Goal: Task Accomplishment & Management: Manage account settings

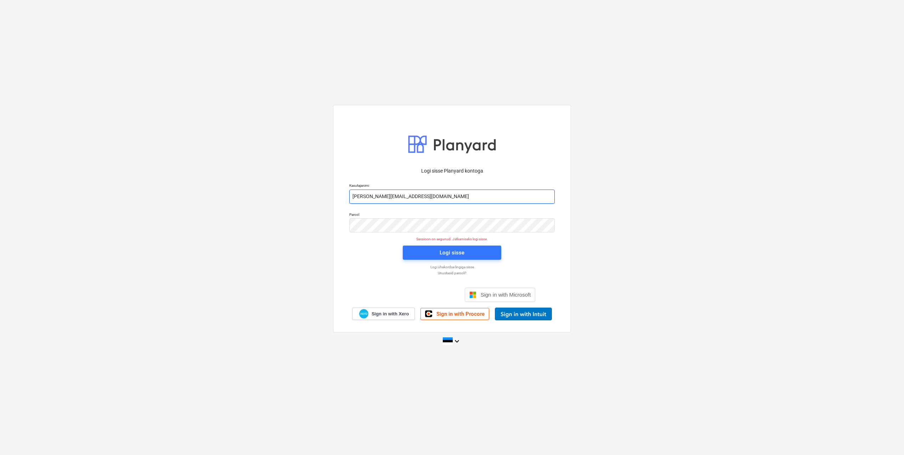
click at [382, 196] on input "[PERSON_NAME][EMAIL_ADDRESS][DOMAIN_NAME]" at bounding box center [452, 197] width 206 height 14
type input "[EMAIL_ADDRESS][DOMAIN_NAME]"
click at [329, 229] on div "Logi sisse Planyard kontoga Kasutajanimi [EMAIL_ADDRESS][DOMAIN_NAME] Parool Se…" at bounding box center [452, 227] width 904 height 256
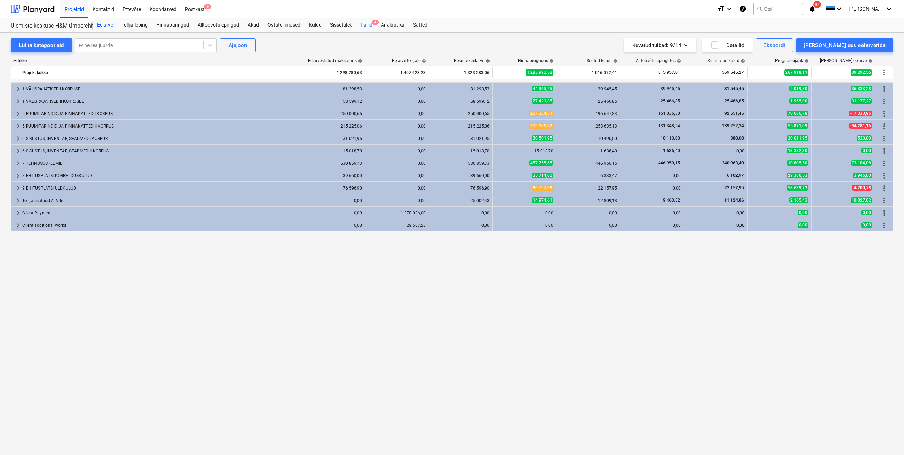
click at [367, 29] on div "Failid 4" at bounding box center [367, 25] width 20 height 14
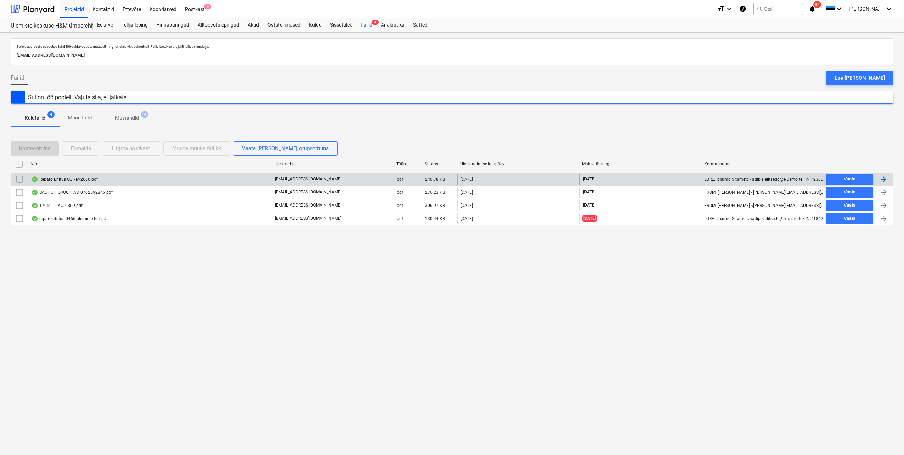
click at [882, 180] on div at bounding box center [884, 179] width 9 height 9
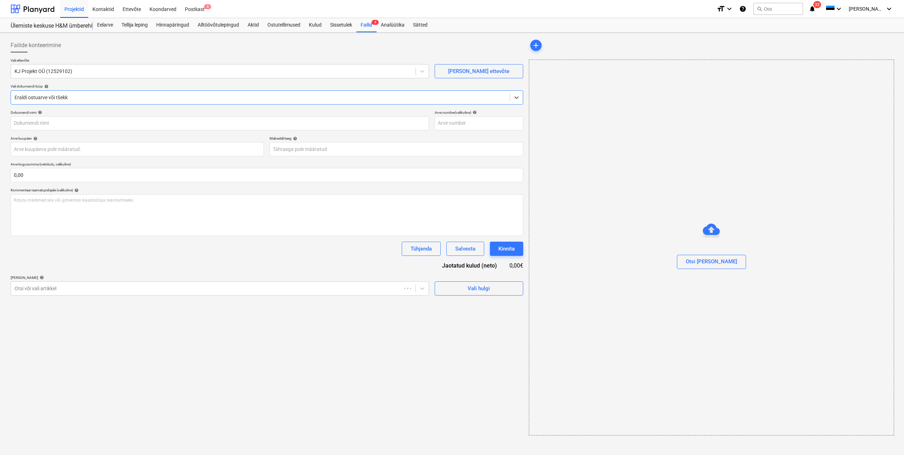
type input "M-2060"
type input "[DATE]"
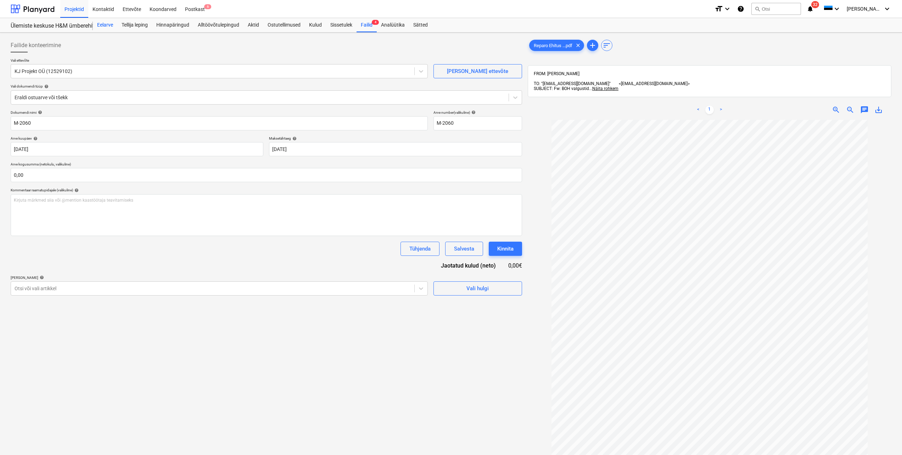
click at [107, 26] on div "Eelarve" at bounding box center [105, 25] width 24 height 14
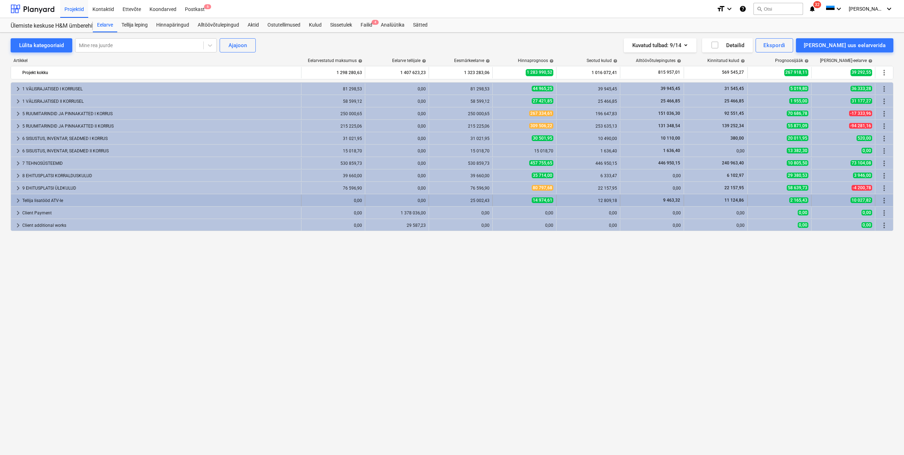
click at [16, 202] on span "keyboard_arrow_right" at bounding box center [18, 200] width 9 height 9
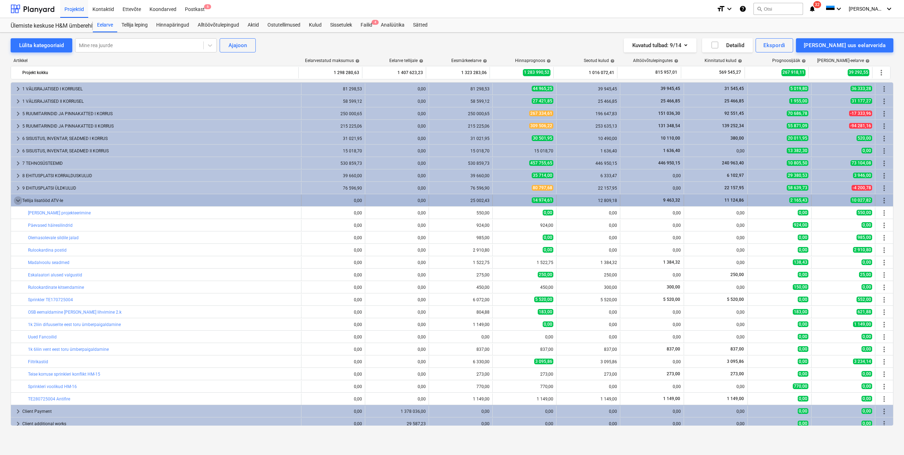
click at [19, 199] on span "keyboard_arrow_down" at bounding box center [18, 200] width 9 height 9
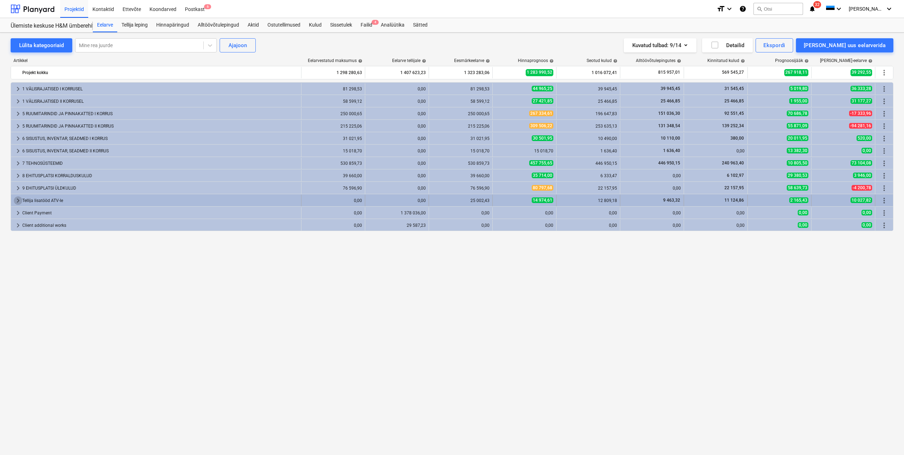
click at [18, 200] on span "keyboard_arrow_right" at bounding box center [18, 200] width 9 height 9
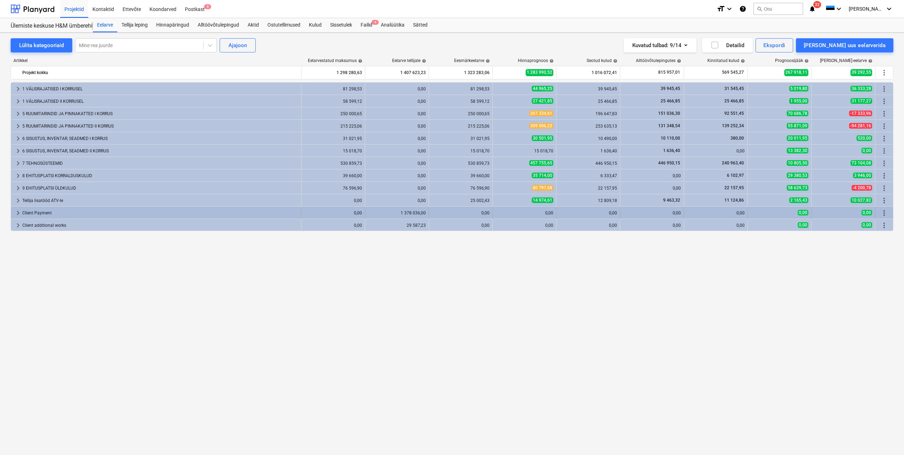
click at [16, 211] on span "keyboard_arrow_right" at bounding box center [18, 213] width 9 height 9
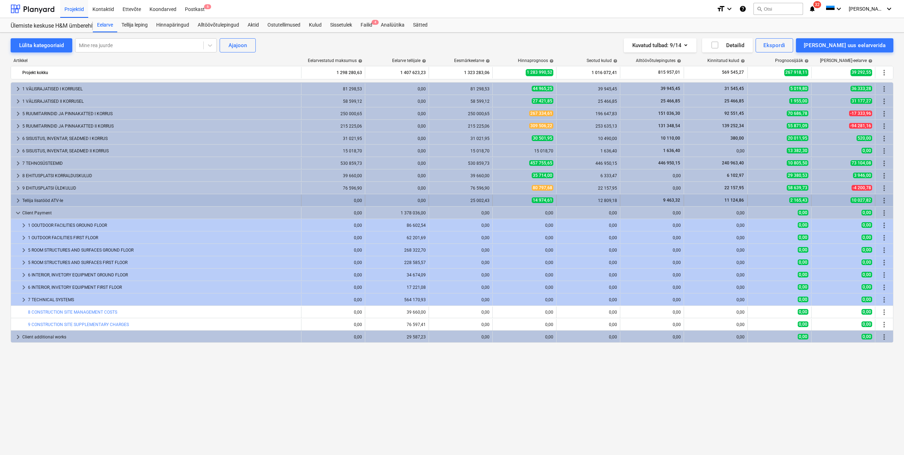
click at [18, 202] on span "keyboard_arrow_right" at bounding box center [18, 200] width 9 height 9
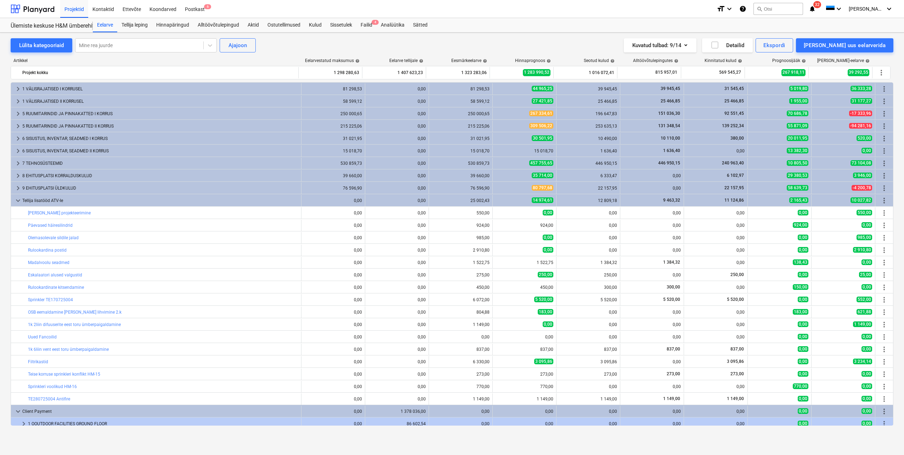
click at [836, 217] on div "550,00" at bounding box center [844, 212] width 58 height 11
click at [884, 202] on span "more_vert" at bounding box center [884, 200] width 9 height 9
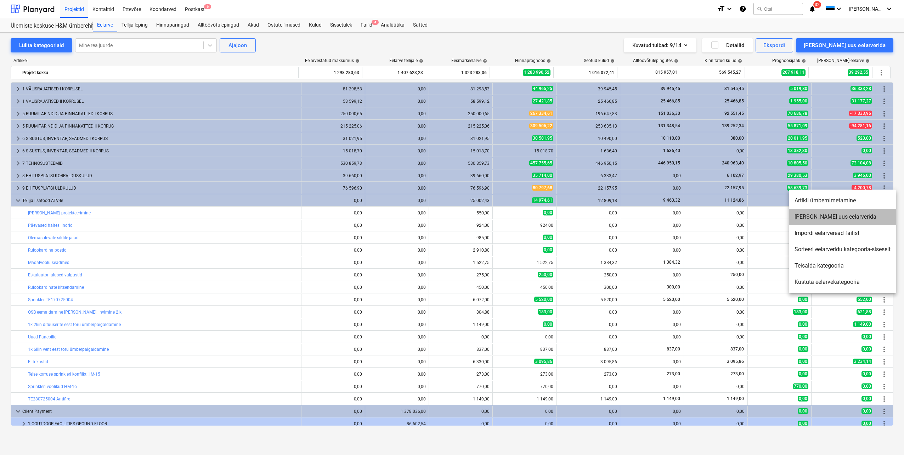
click at [816, 215] on li "[PERSON_NAME] uus eelarverida" at bounding box center [842, 217] width 107 height 16
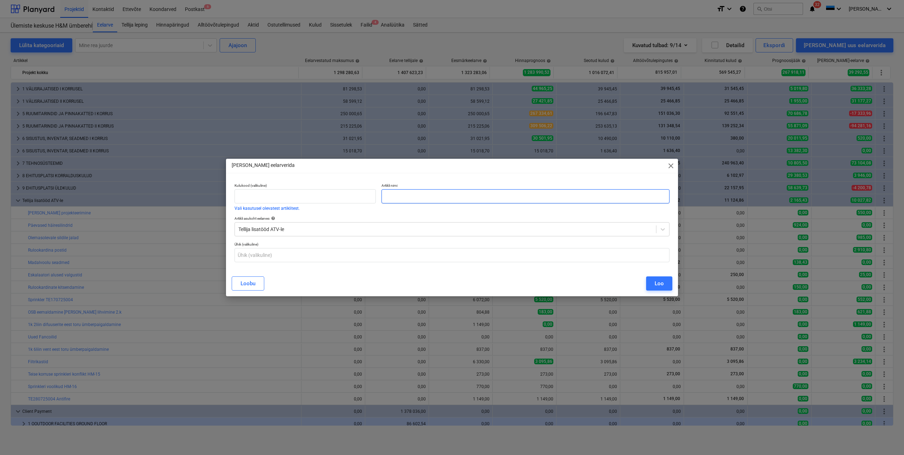
click at [414, 192] on input "text" at bounding box center [526, 196] width 288 height 14
type input "BOH valgustid"
click at [657, 285] on div "Loo" at bounding box center [659, 283] width 9 height 9
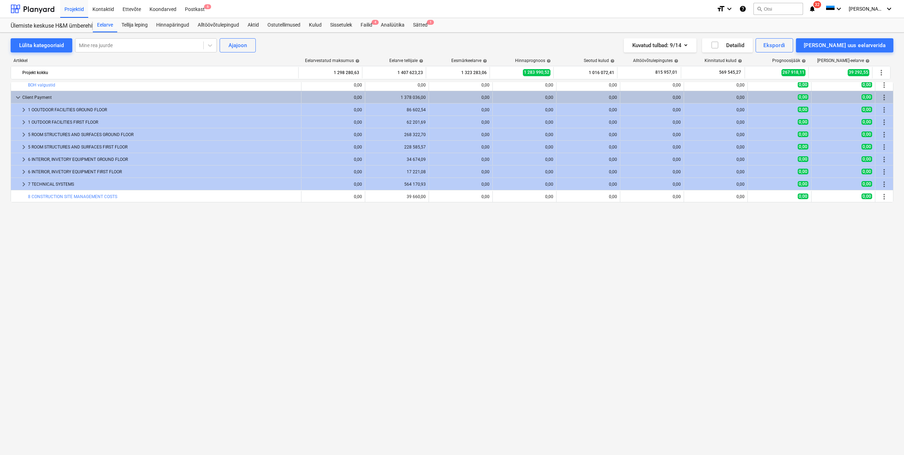
scroll to position [43, 0]
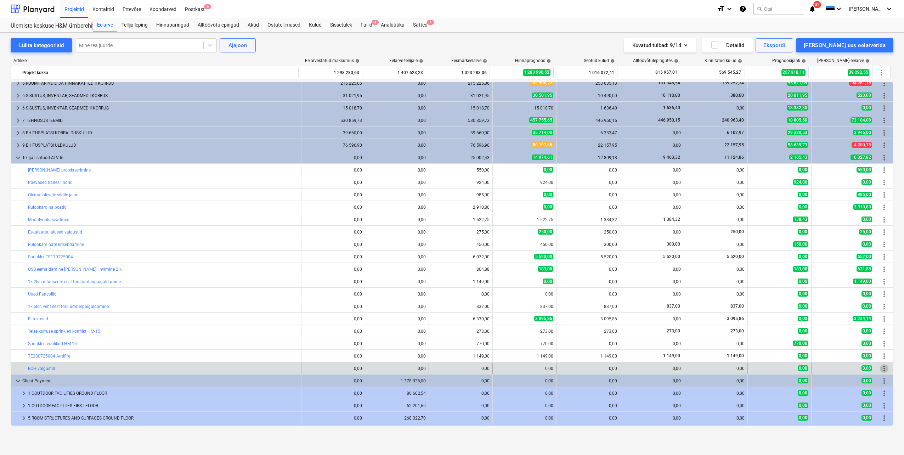
click at [883, 368] on span "more_vert" at bounding box center [884, 368] width 9 height 9
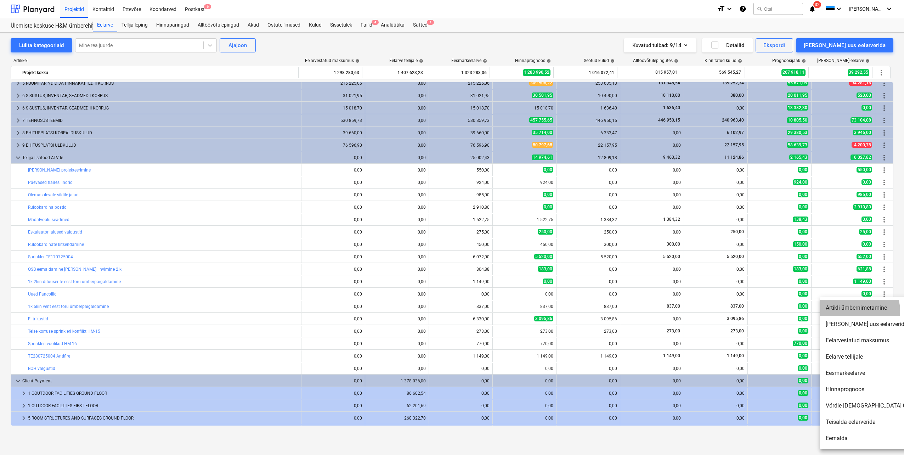
click at [846, 312] on li "Artikli ümbernimetamine" at bounding box center [881, 308] width 122 height 16
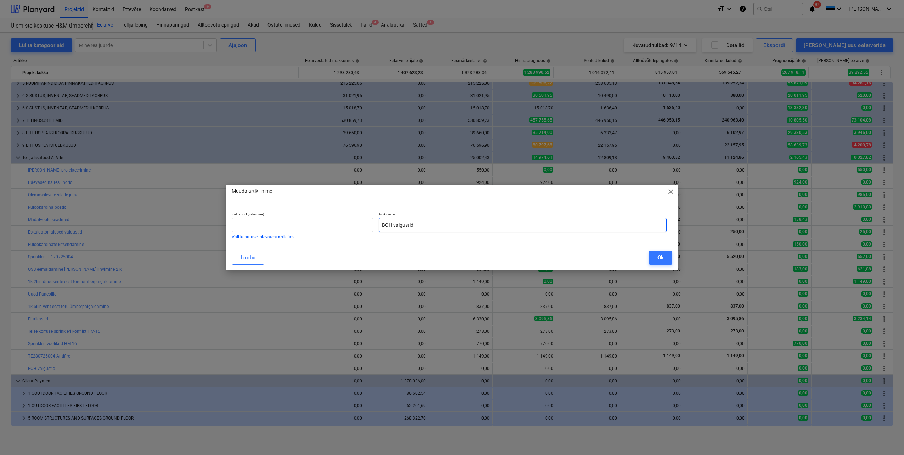
click at [420, 224] on input "BOH valgustid" at bounding box center [523, 225] width 288 height 14
type input "BOH valgustite vahetus"
click at [663, 259] on div "Ok" at bounding box center [661, 257] width 6 height 9
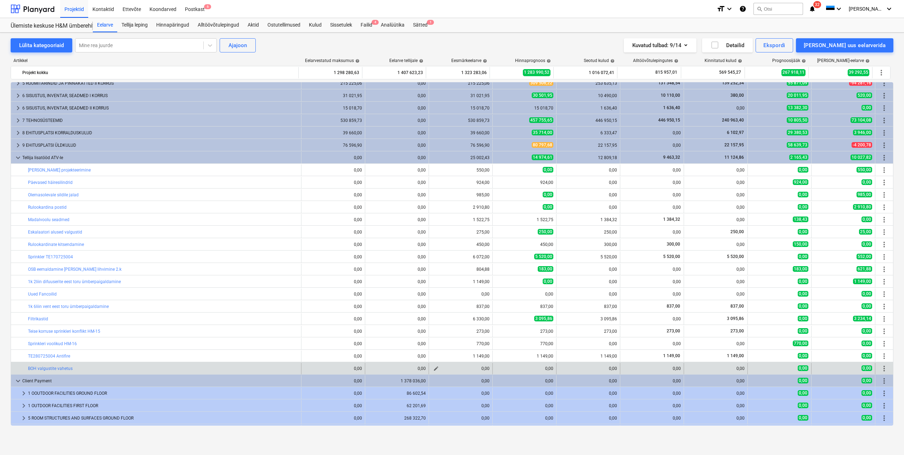
click at [433, 370] on span "edit" at bounding box center [436, 369] width 6 height 6
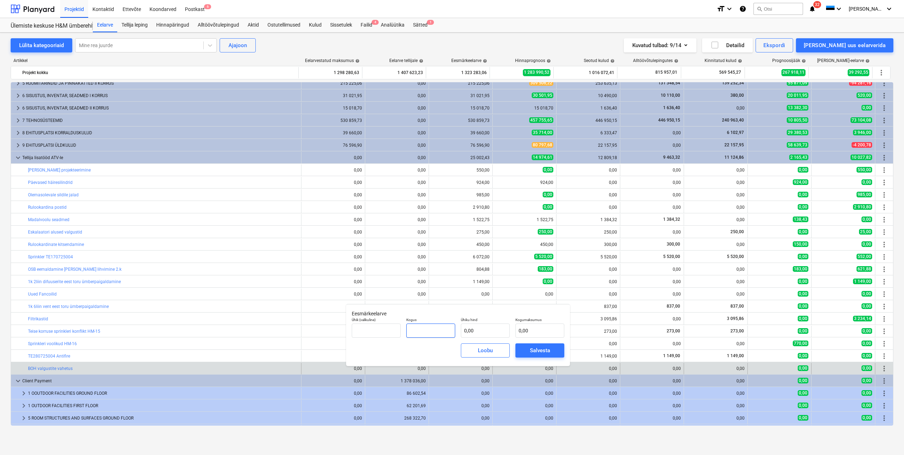
click at [445, 330] on input "text" at bounding box center [431, 331] width 49 height 14
type input "1,00"
click at [483, 329] on input "text" at bounding box center [485, 331] width 49 height 14
type input "3"
type input "3,00"
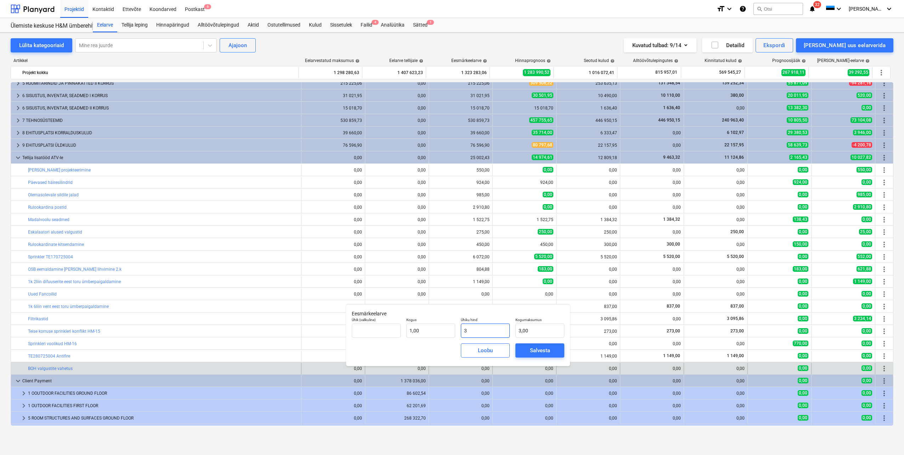
type input "31"
type input "31,00"
type input "315"
type input "315,00"
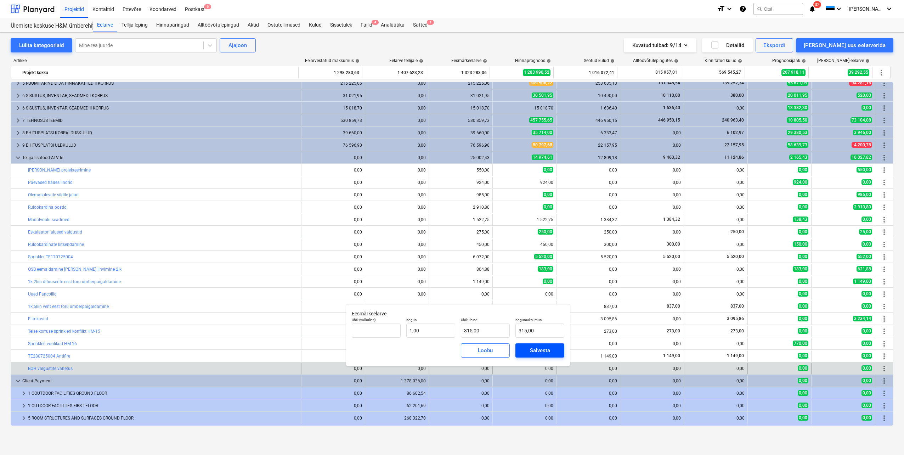
click at [526, 348] on span "Salvesta" at bounding box center [540, 350] width 32 height 9
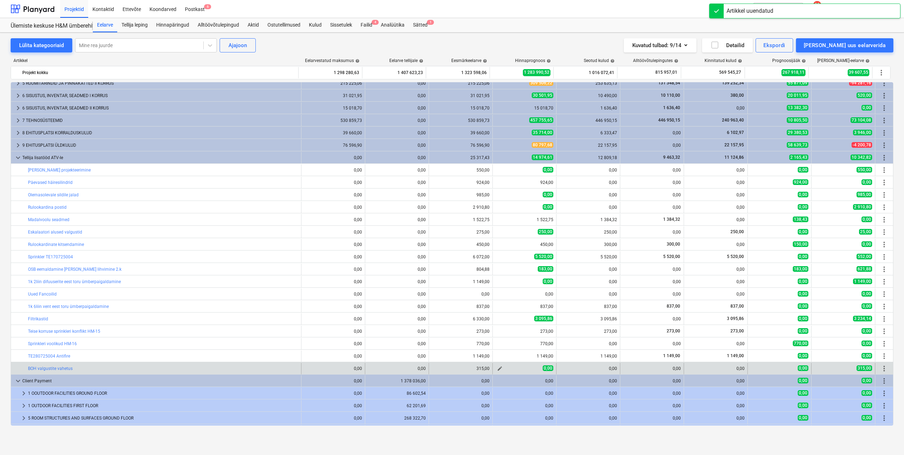
click at [497, 368] on span "edit" at bounding box center [500, 369] width 6 height 6
type textarea "x"
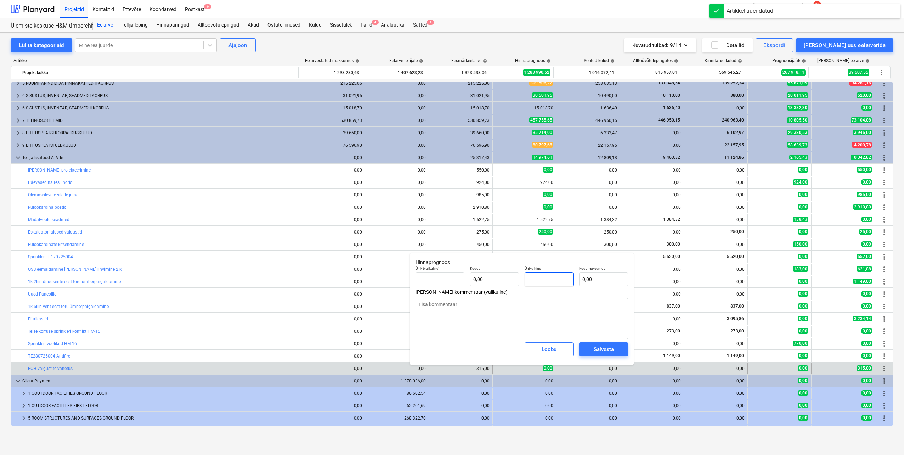
click at [544, 277] on input "text" at bounding box center [549, 279] width 49 height 14
type textarea "x"
type input "tk"
type input "3"
type input "1,00"
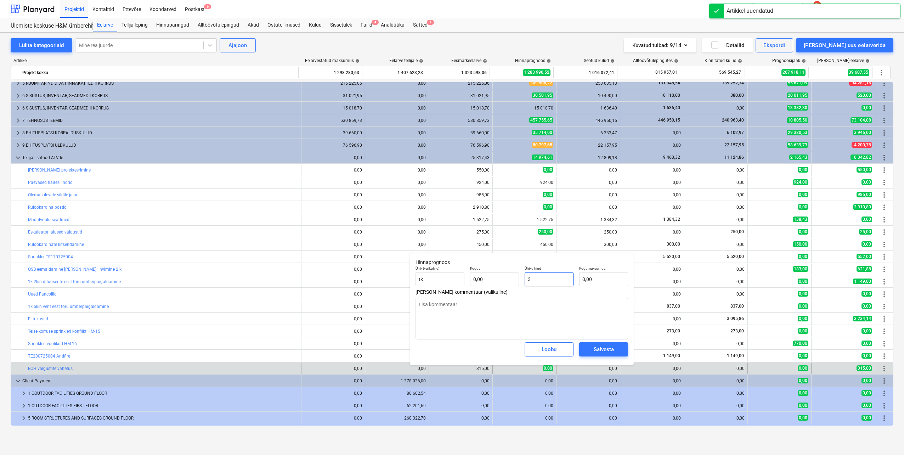
type input "3,00"
type textarea "x"
type input "31"
type input "31,00"
type textarea "x"
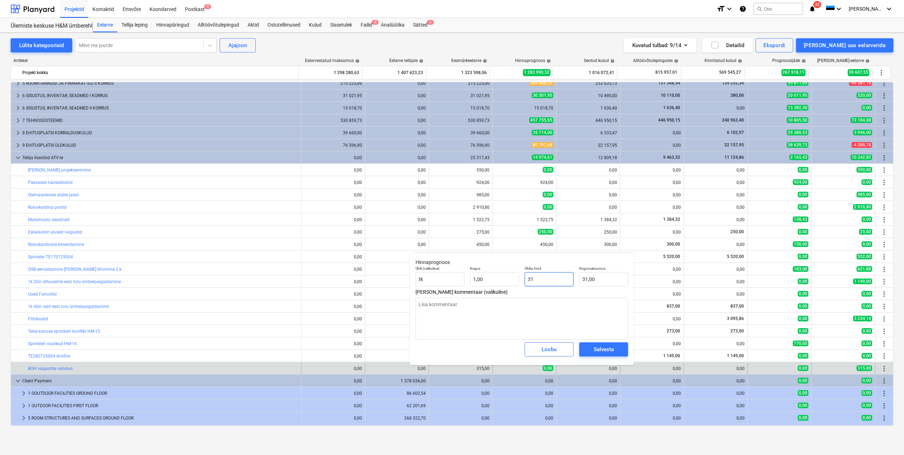
type input "315"
type input "315,00"
type input "315"
type textarea "x"
type input "315,00"
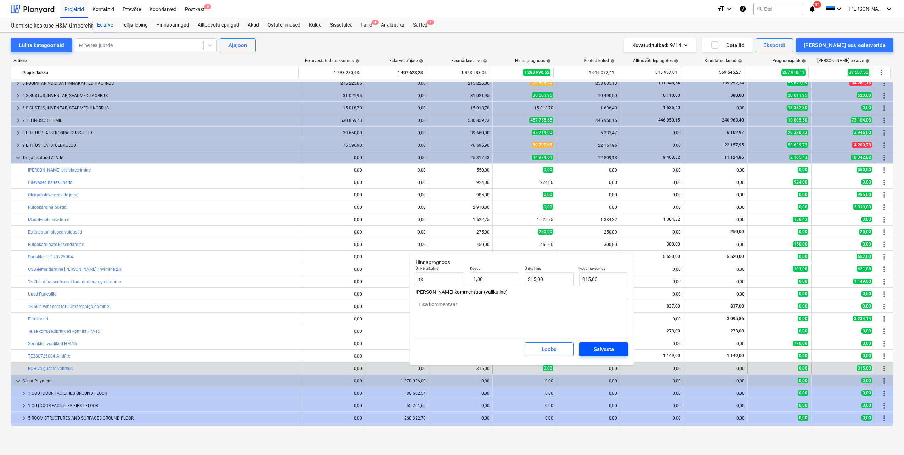
click at [593, 346] on span "Salvesta" at bounding box center [604, 349] width 32 height 9
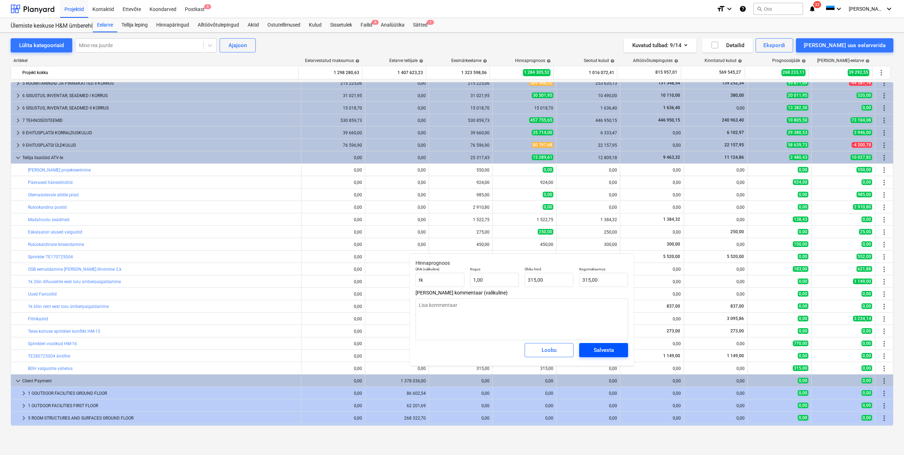
type textarea "x"
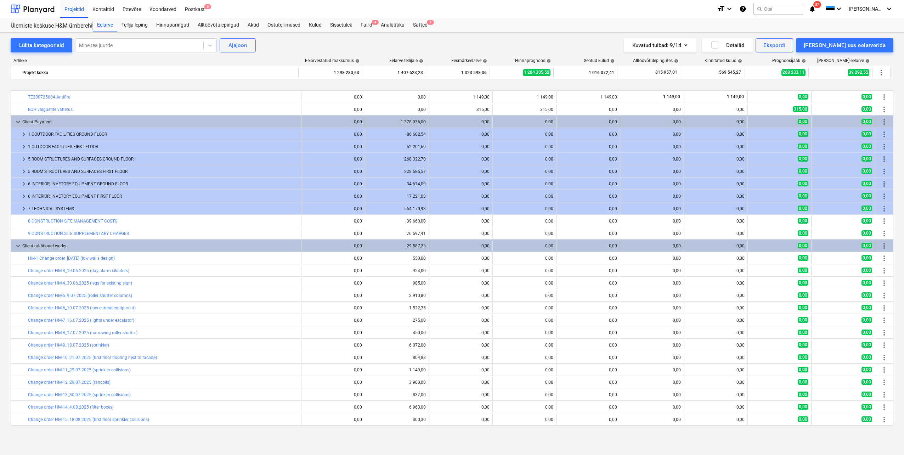
scroll to position [326, 0]
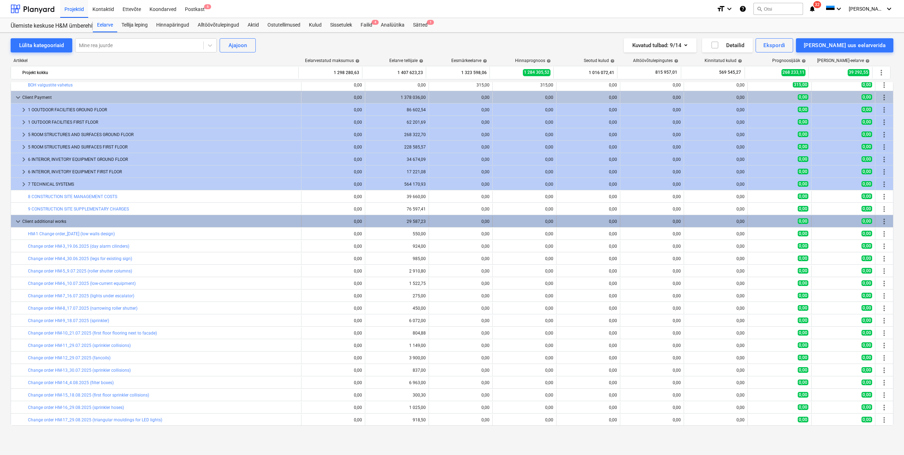
click at [882, 221] on span "more_vert" at bounding box center [884, 221] width 9 height 9
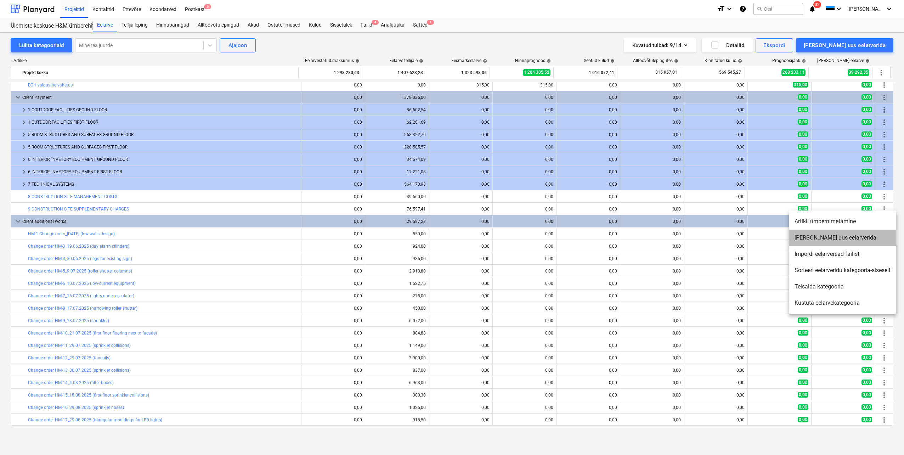
click at [818, 238] on li "[PERSON_NAME] uus eelarverida" at bounding box center [842, 238] width 107 height 16
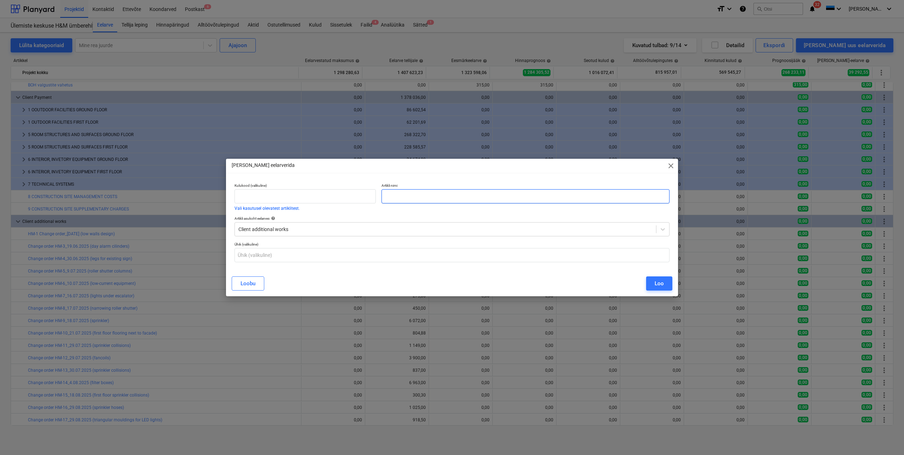
click at [403, 195] on input "text" at bounding box center [526, 196] width 288 height 14
click at [402, 191] on input "text" at bounding box center [526, 196] width 288 height 14
paste input "Change order HM-21_5.09.2025 (BOH lights).xlsx"
type input "Change order HM-21_5.09.2025 (BOH lights)"
click at [660, 284] on div "Loo" at bounding box center [659, 283] width 9 height 9
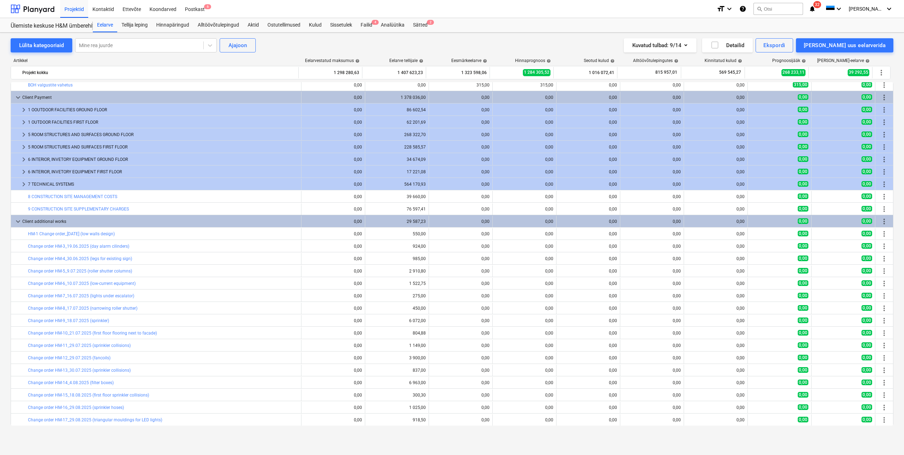
scroll to position [339, 0]
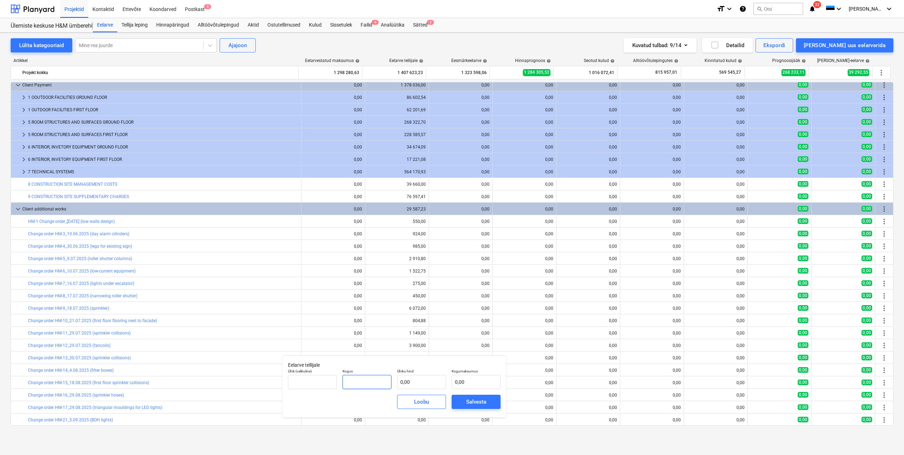
click at [371, 382] on input "text" at bounding box center [367, 382] width 49 height 14
click at [416, 381] on input "text" at bounding box center [421, 382] width 49 height 14
type input "tk"
type input "1"
type input "1,00"
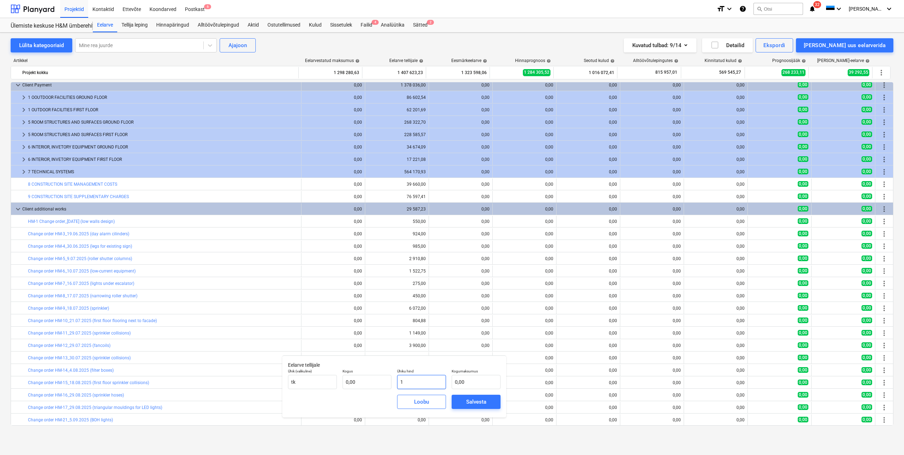
type input "1,00"
type input "15"
type input "15,00"
type input "151"
type input "151,00"
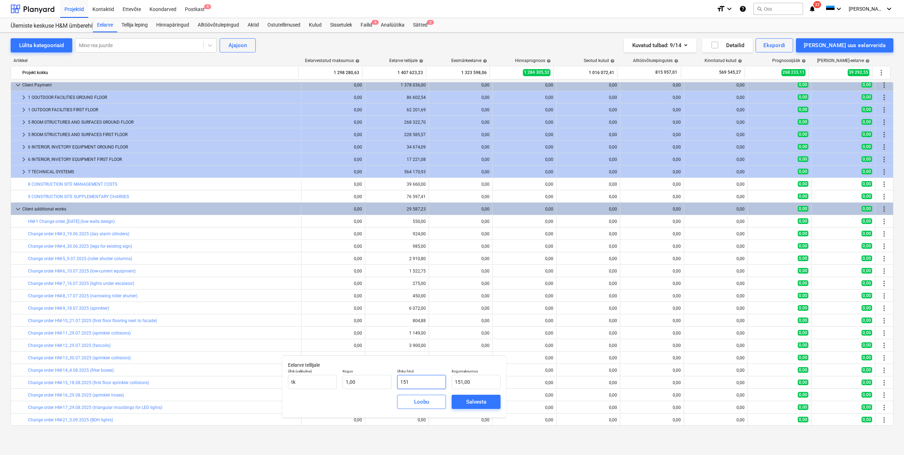
type input "1515"
type input "1 515,00"
type input "1515,1"
type input "1 515,10"
type input "1515,16"
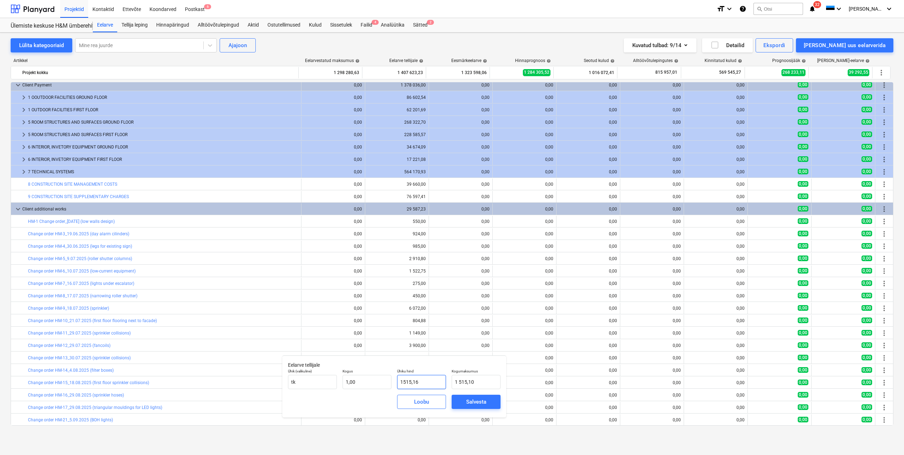
type input "1 515,16"
click at [486, 404] on div "Salvesta" at bounding box center [476, 401] width 20 height 9
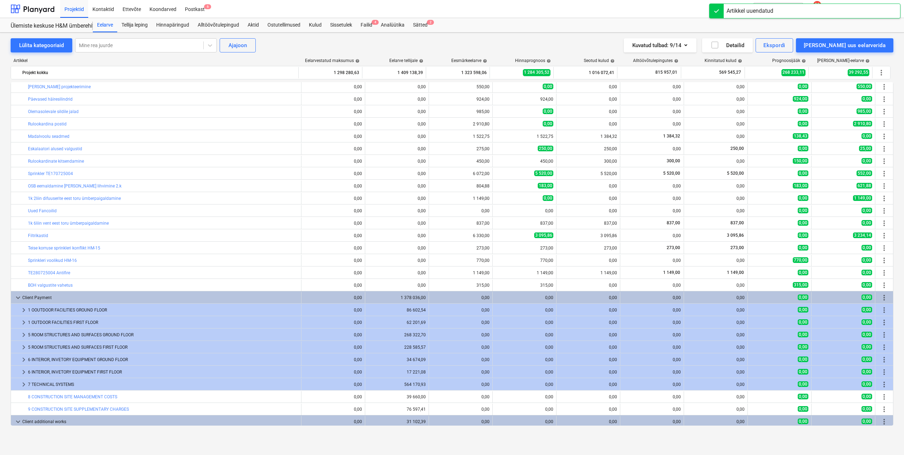
scroll to position [55, 0]
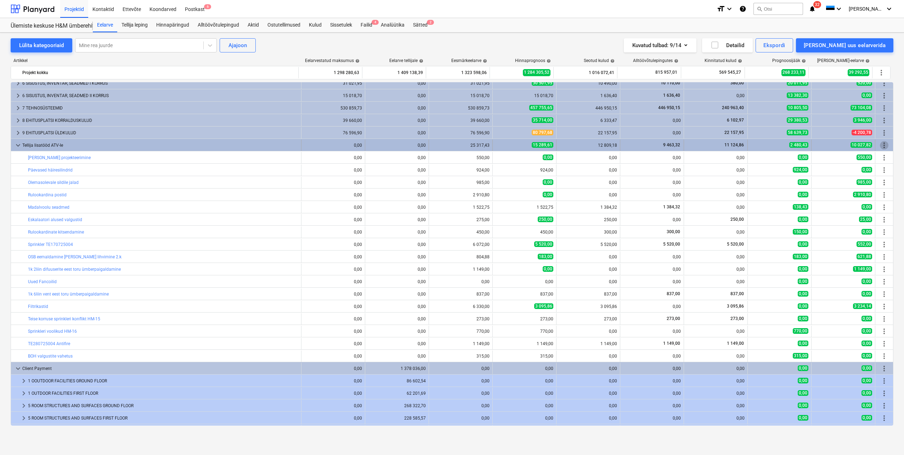
click at [885, 145] on span "more_vert" at bounding box center [884, 145] width 9 height 9
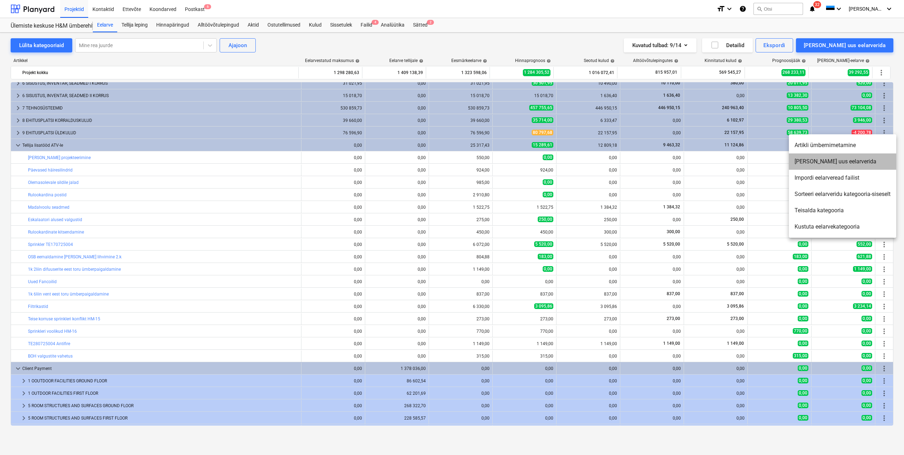
click at [831, 164] on li "[PERSON_NAME] uus eelarverida" at bounding box center [842, 161] width 107 height 16
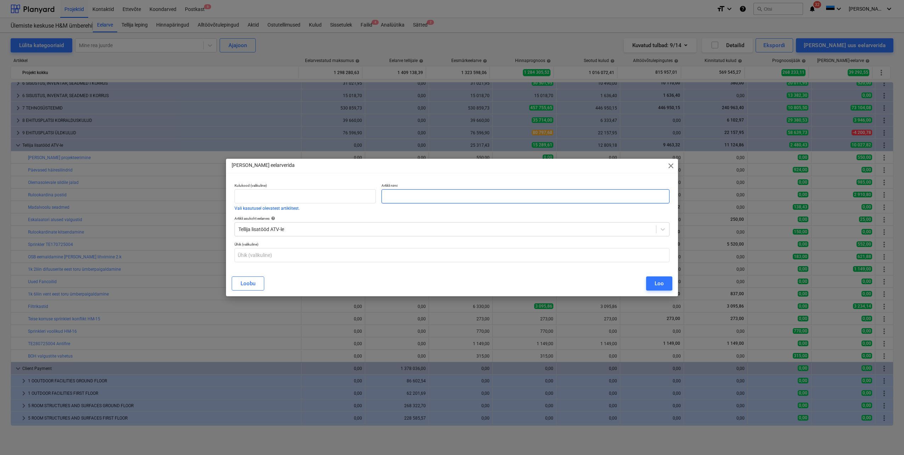
click at [440, 194] on input "text" at bounding box center [526, 196] width 288 height 14
type input "BOH valgustid"
click at [660, 281] on div "Loo" at bounding box center [659, 283] width 9 height 9
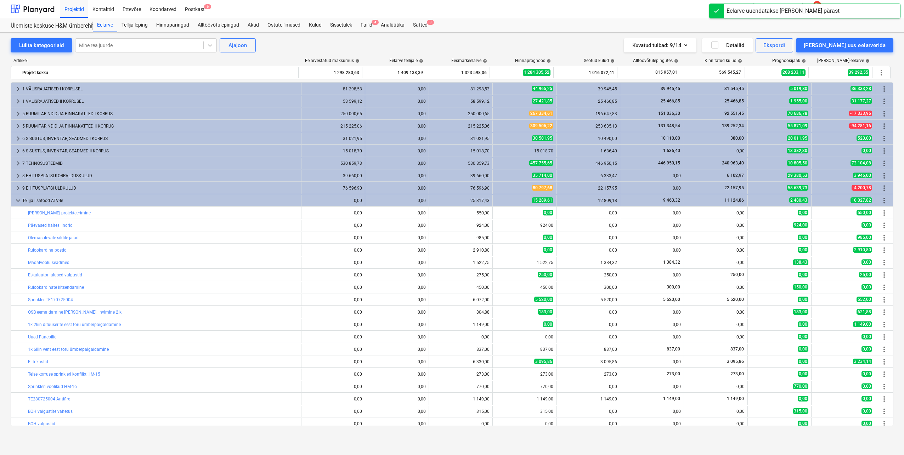
scroll to position [55, 0]
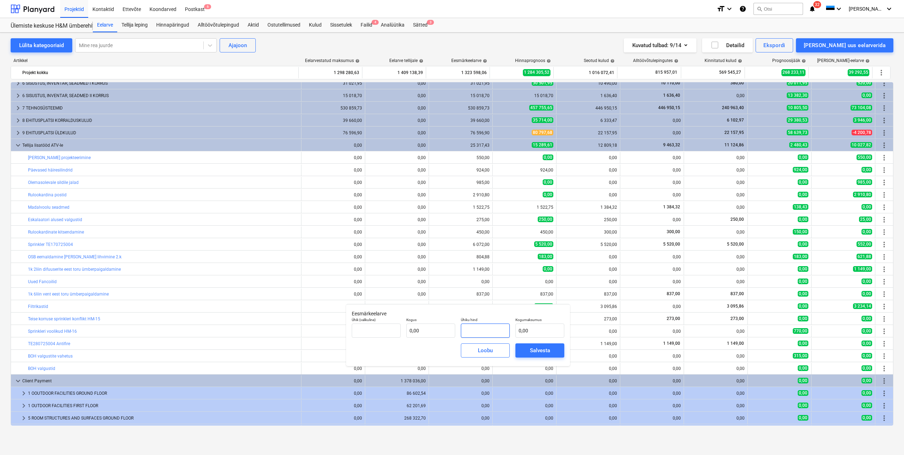
click at [469, 329] on input "text" at bounding box center [485, 331] width 49 height 14
type input "tk"
type input "7"
type input "1,00"
type input "7,00"
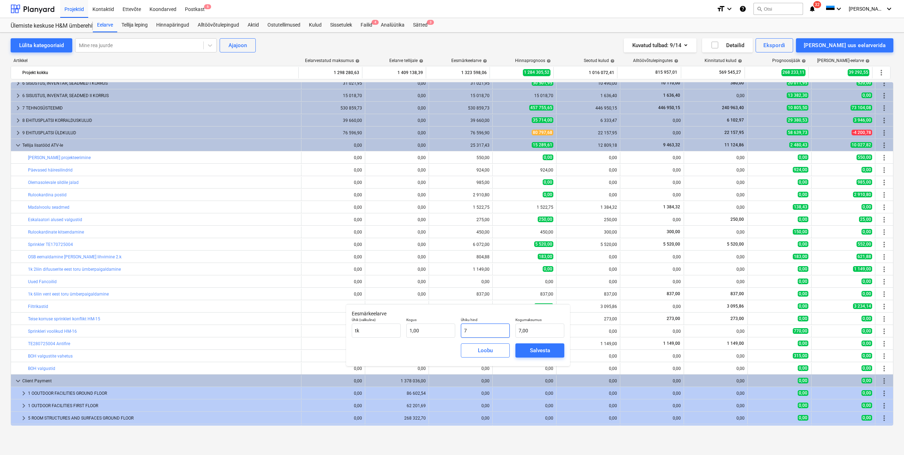
type input "79"
type input "79,00"
type input "795"
type input "795,00"
type input "795,6"
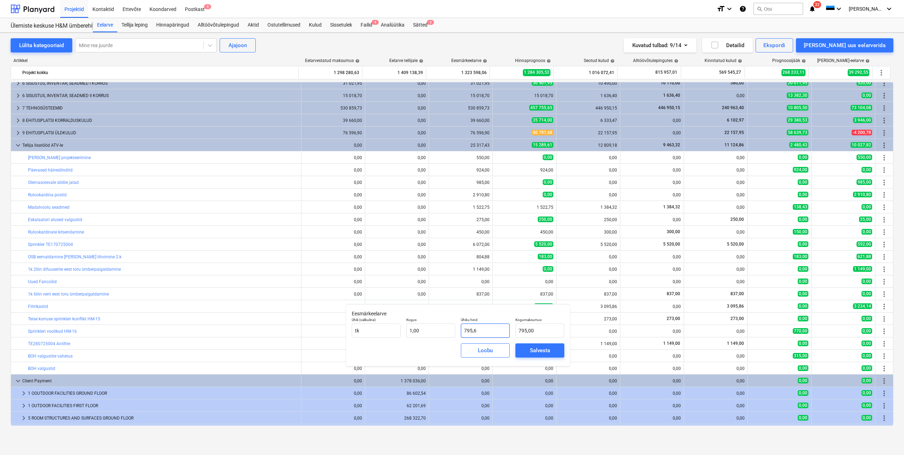
type input "795,60"
click at [530, 346] on div "Salvesta" at bounding box center [540, 350] width 20 height 9
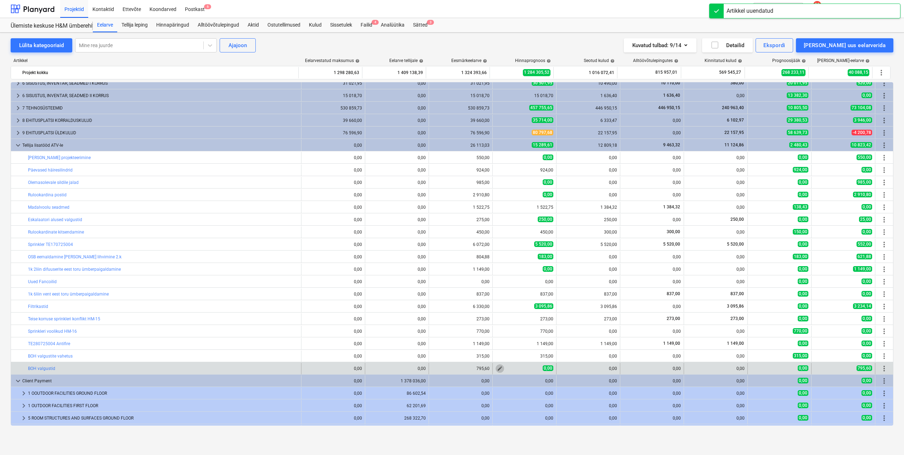
click at [498, 368] on span "edit" at bounding box center [500, 369] width 6 height 6
type textarea "x"
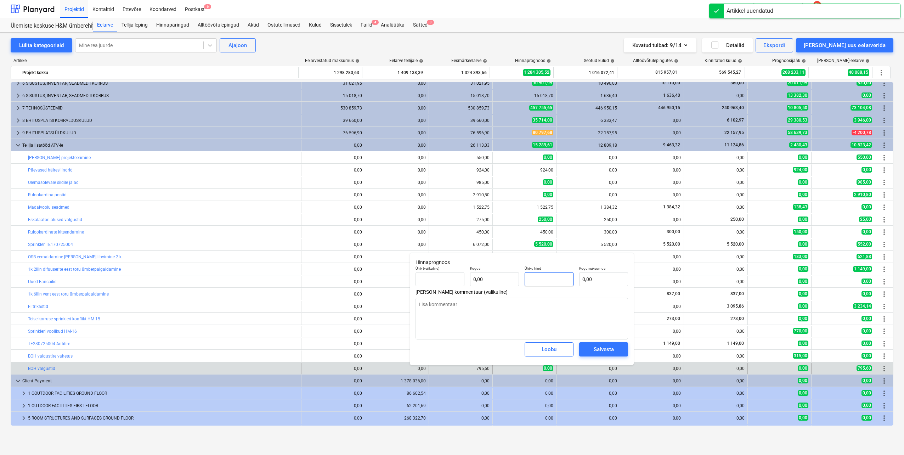
click at [556, 274] on input "text" at bounding box center [549, 279] width 49 height 14
type textarea "x"
type input "tk"
type input "7"
type input "1,00"
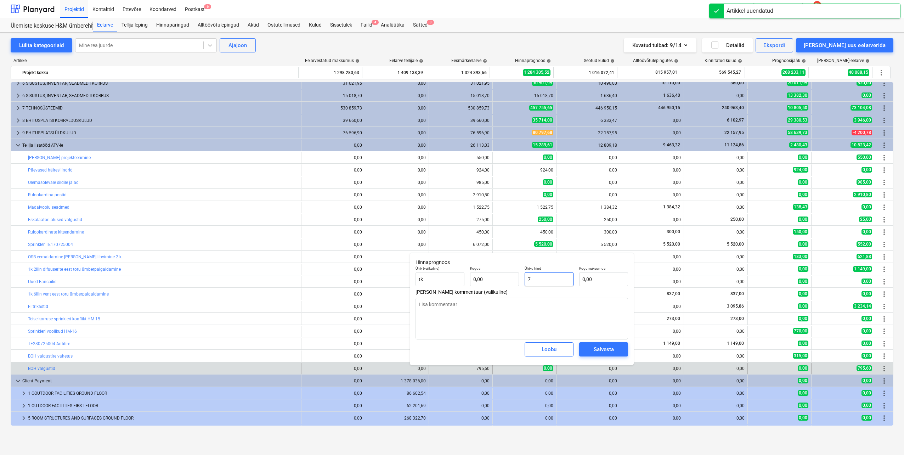
type input "7,00"
type textarea "x"
type input "79"
type input "79,00"
type textarea "x"
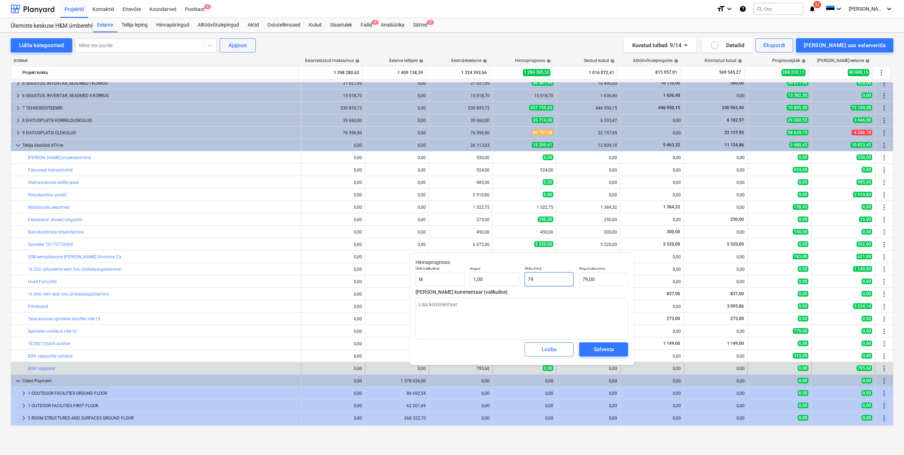
type input "795"
type input "795,00"
type textarea "x"
type input "795,"
type textarea "x"
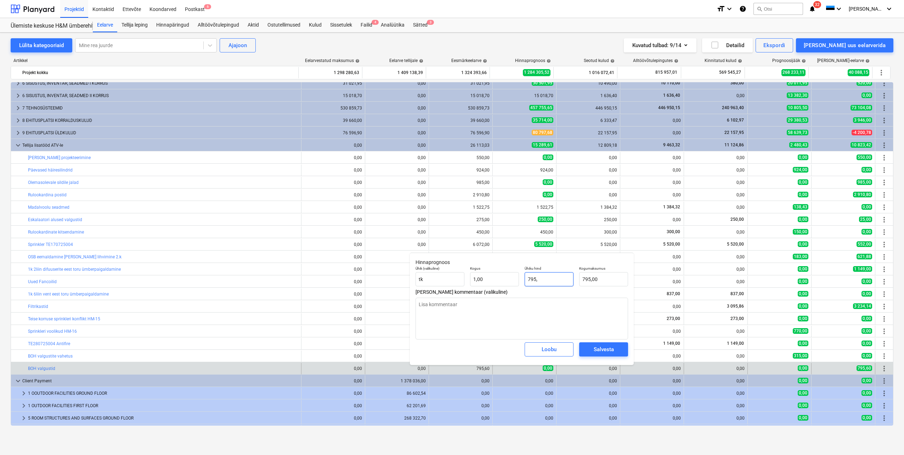
type input "795,y"
type input "0,00"
type textarea "x"
type input "795,y6"
type textarea "x"
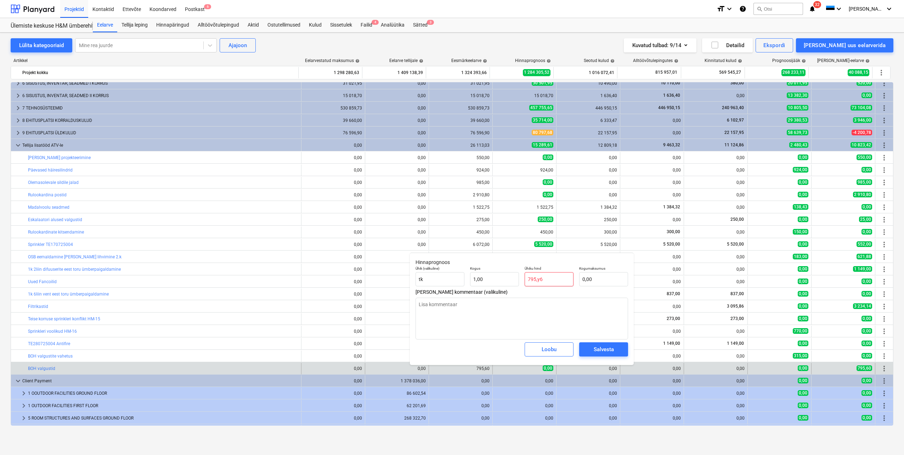
type input "795,y60"
type textarea "x"
type input "795,y6"
type textarea "x"
type input "795,y"
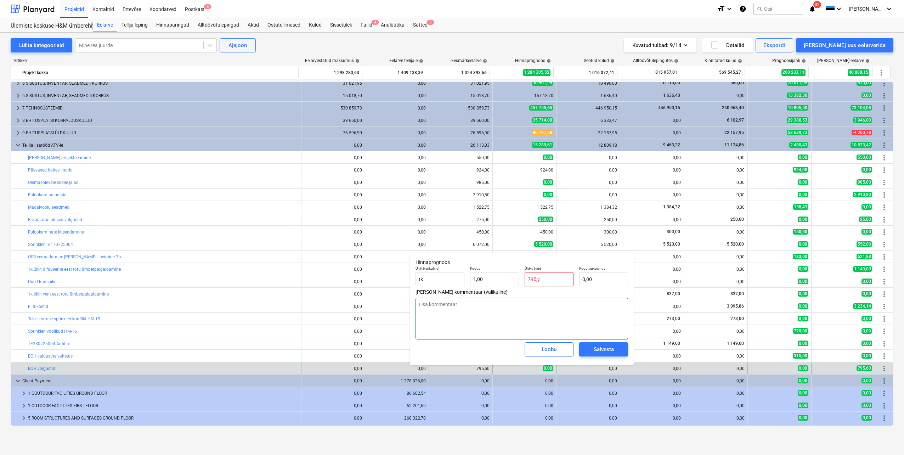
type textarea "x"
type input "795,"
type input "795,00"
type textarea "x"
type input "795,6"
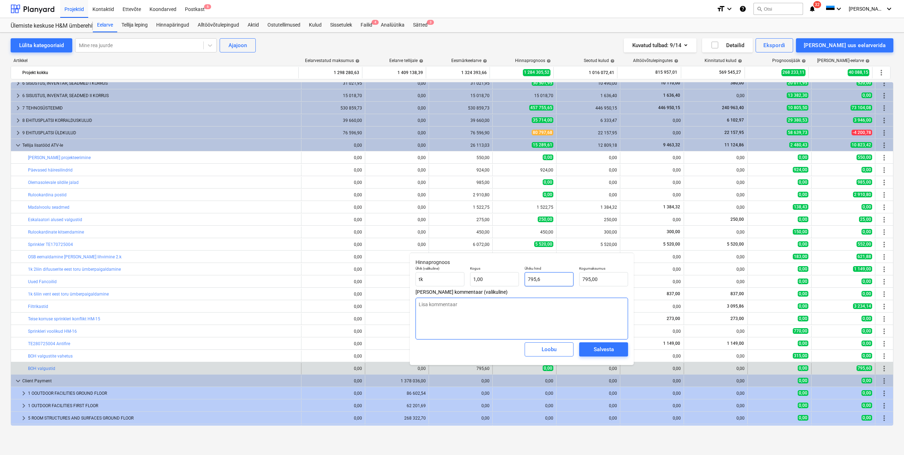
type input "795,60"
type textarea "x"
type input "795,60"
click at [605, 350] on div "Salvesta" at bounding box center [604, 349] width 20 height 9
type textarea "x"
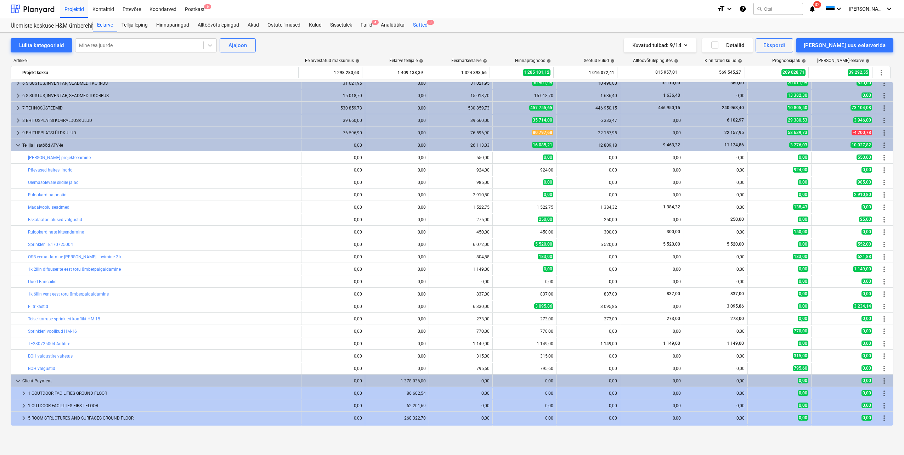
click at [420, 24] on div "Sätted 3" at bounding box center [420, 25] width 23 height 14
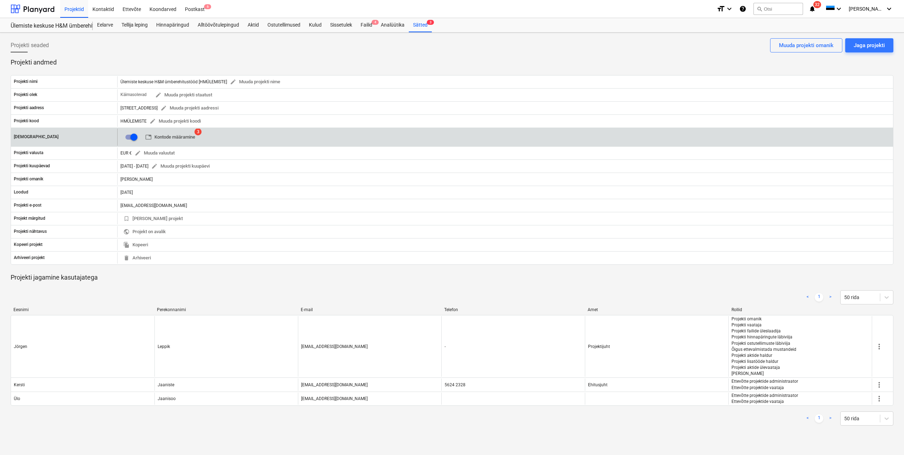
click at [168, 139] on span "table Kontode määramine" at bounding box center [170, 137] width 50 height 8
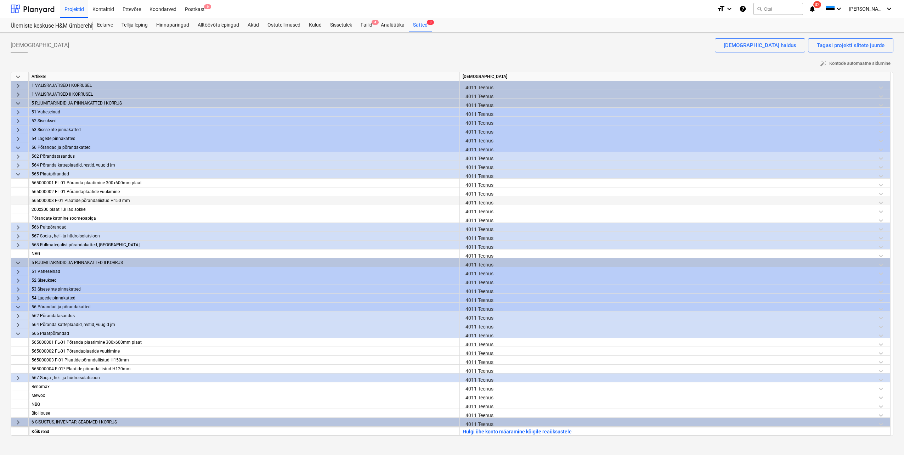
scroll to position [222, 0]
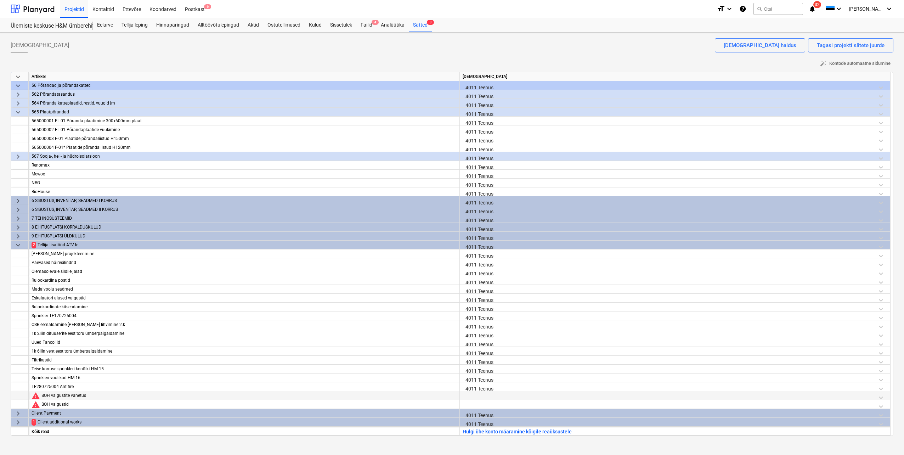
click at [478, 398] on div at bounding box center [675, 397] width 425 height 12
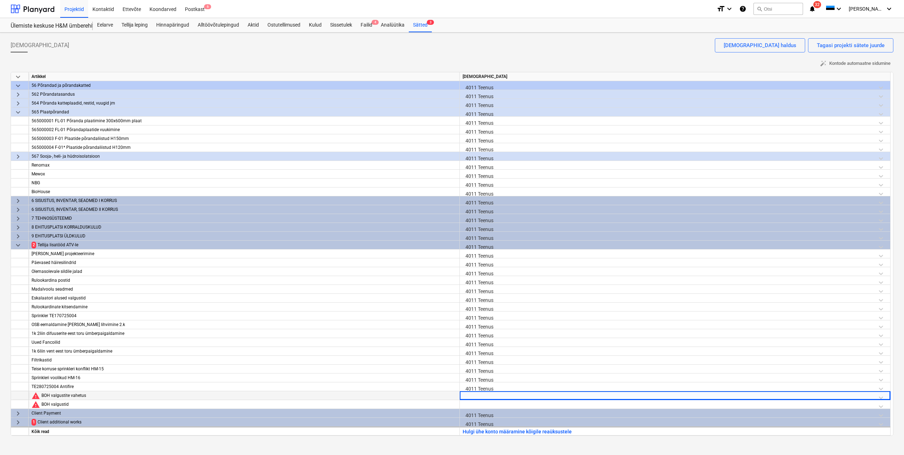
click at [478, 398] on div at bounding box center [675, 397] width 425 height 12
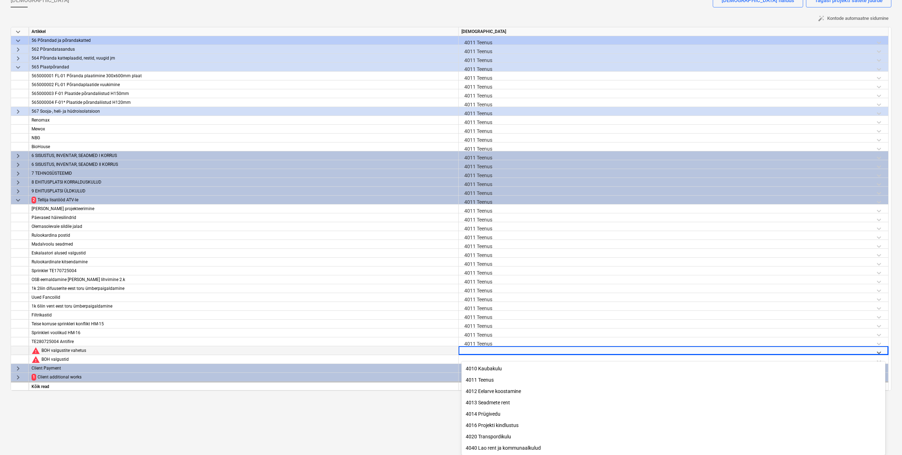
click at [476, 379] on div "4011 Teenus" at bounding box center [673, 379] width 424 height 11
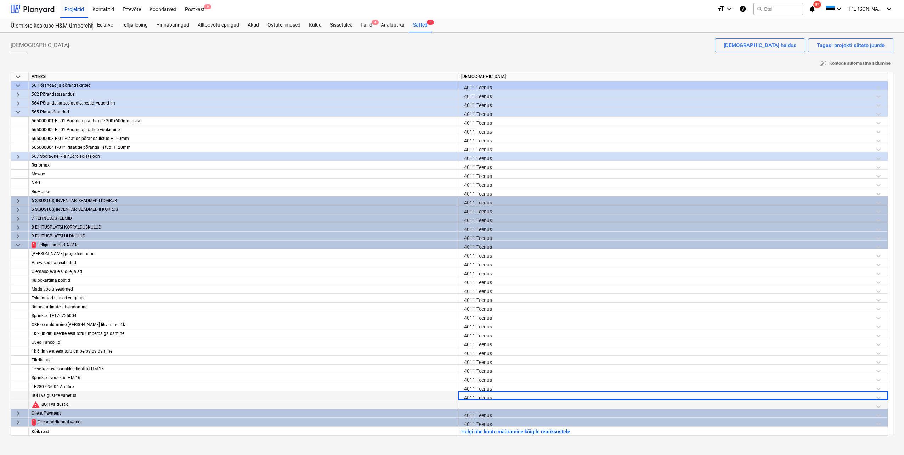
click at [469, 404] on div at bounding box center [673, 406] width 424 height 12
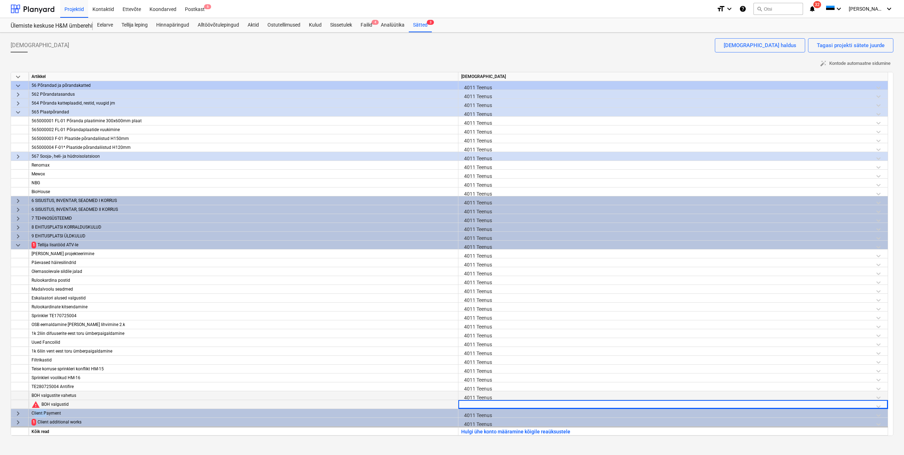
click at [469, 404] on div at bounding box center [673, 406] width 424 height 12
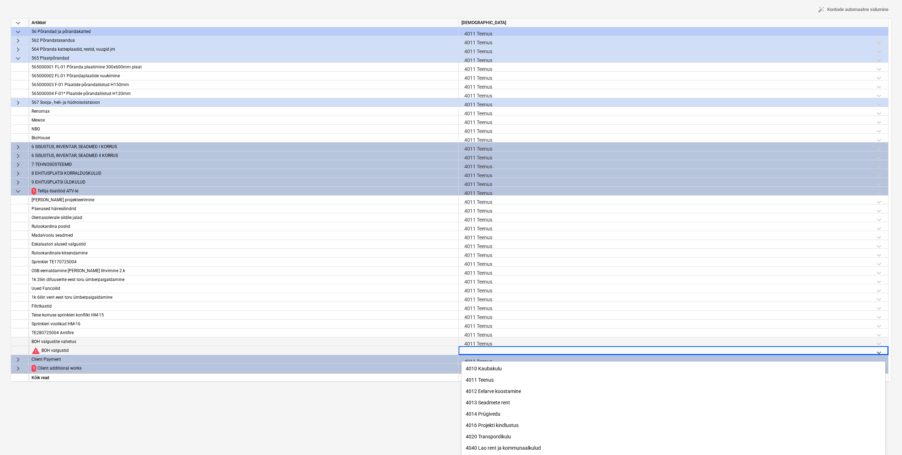
click at [485, 377] on div "4011 Teenus" at bounding box center [673, 379] width 424 height 11
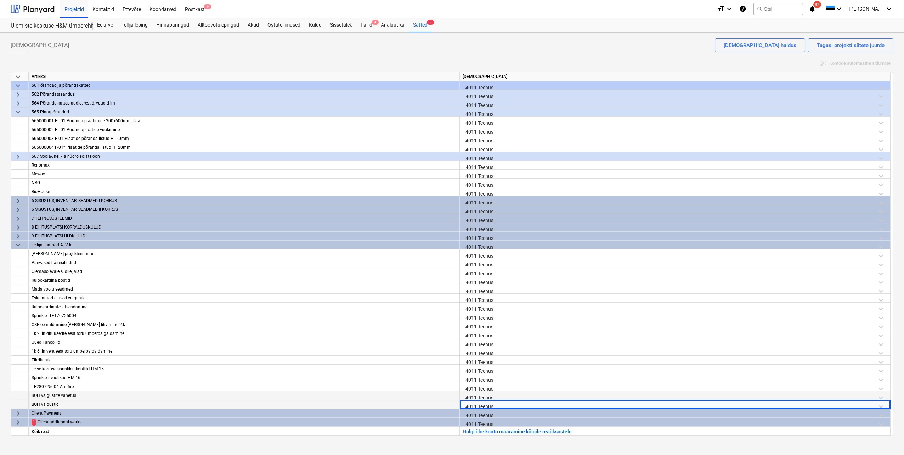
click at [16, 420] on span "keyboard_arrow_right" at bounding box center [18, 422] width 9 height 9
click at [17, 420] on span "keyboard_arrow_down" at bounding box center [18, 422] width 9 height 9
click at [17, 421] on span "keyboard_arrow_right" at bounding box center [18, 422] width 9 height 9
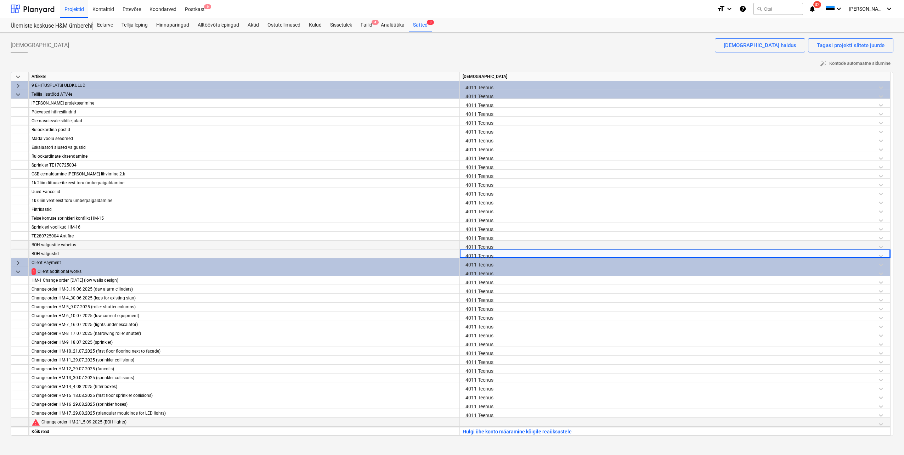
click at [482, 421] on div at bounding box center [675, 424] width 425 height 12
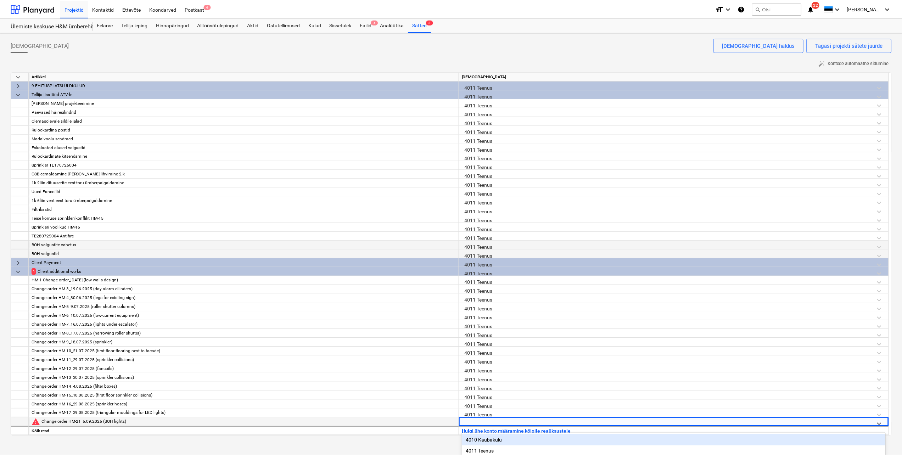
scroll to position [74, 0]
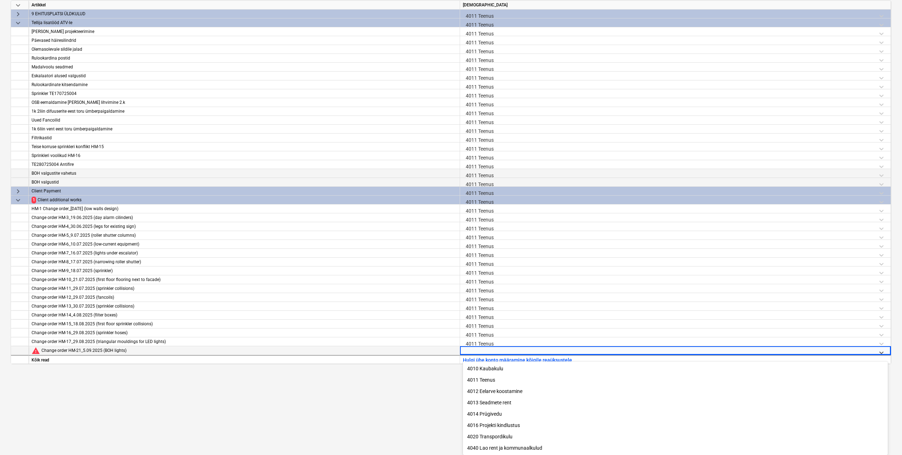
click at [490, 376] on div "4011 Teenus" at bounding box center [675, 379] width 425 height 11
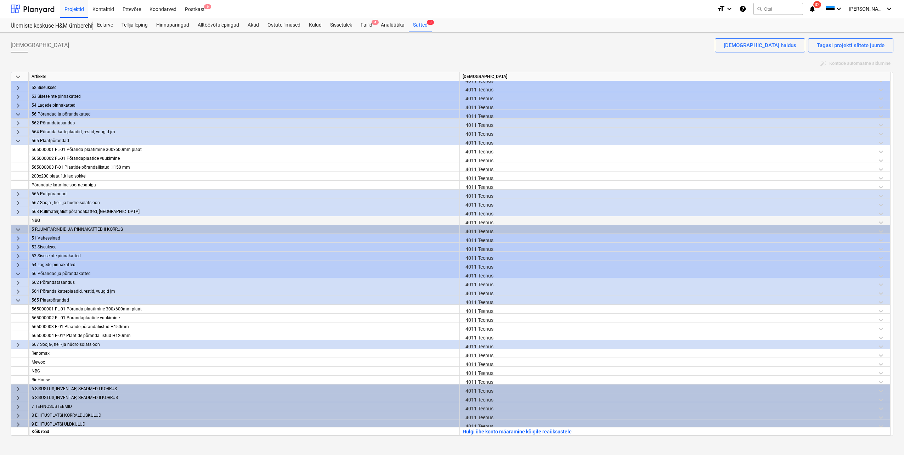
scroll to position [0, 0]
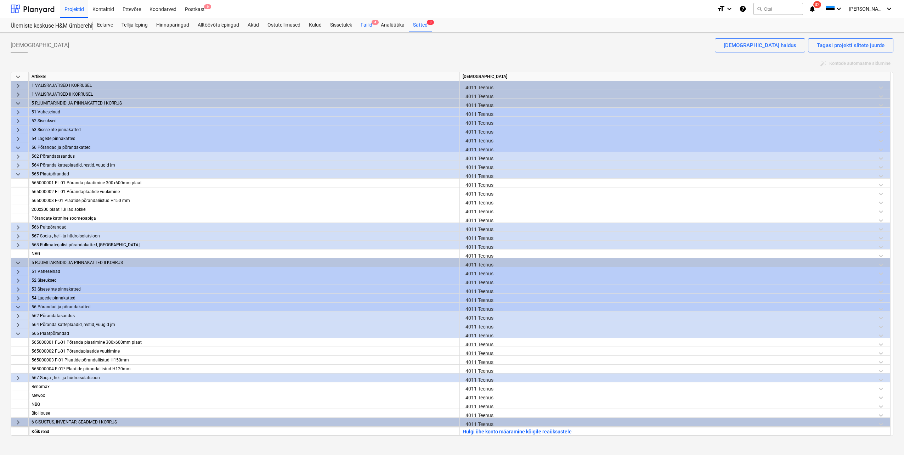
click at [374, 25] on div "Failid 4" at bounding box center [367, 25] width 20 height 14
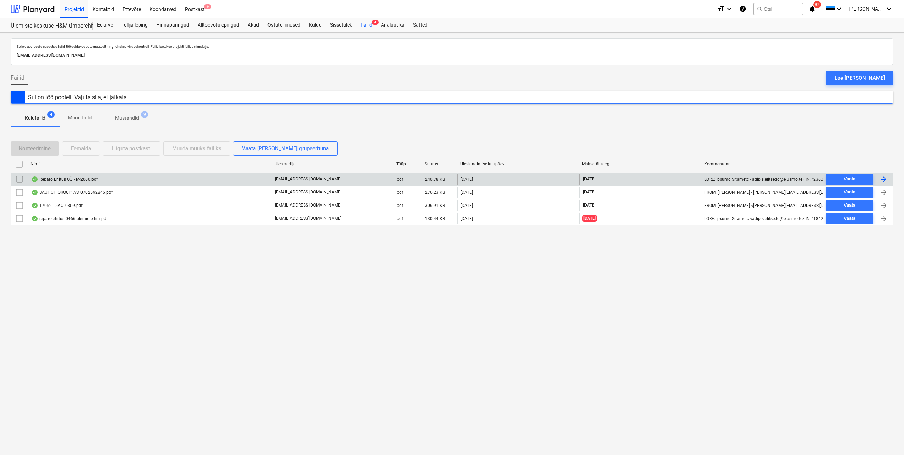
click at [886, 178] on div at bounding box center [884, 179] width 9 height 9
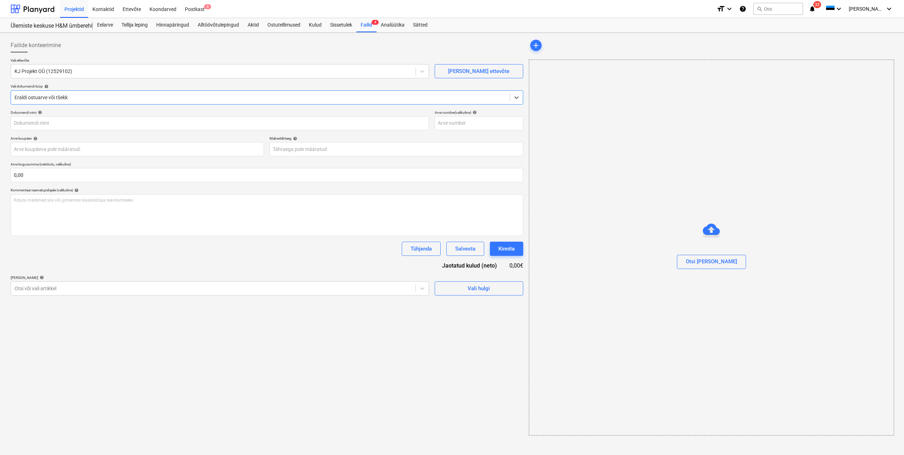
type input "M-2060"
type input "[DATE]"
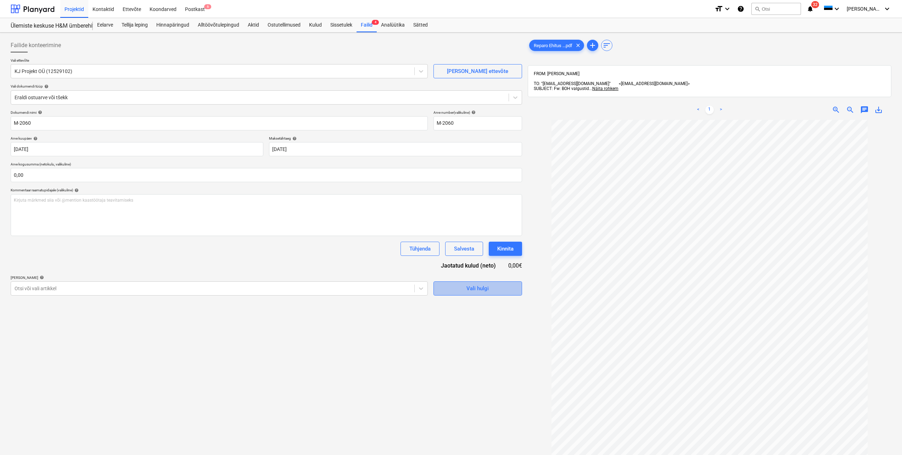
click at [481, 291] on div "Vali hulgi" at bounding box center [477, 288] width 22 height 9
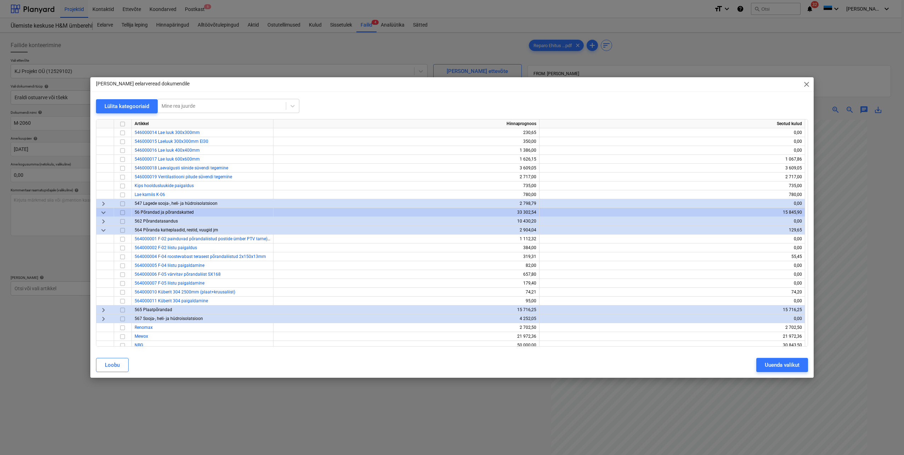
scroll to position [1076, 0]
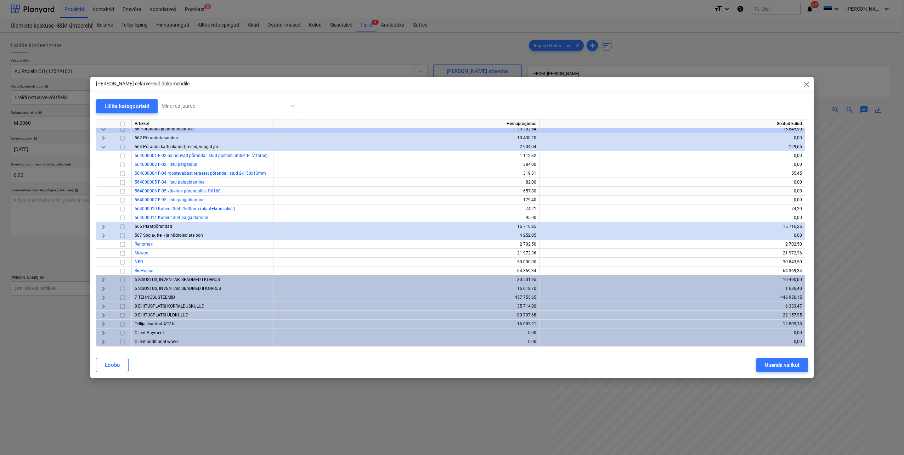
click at [104, 324] on span "keyboard_arrow_right" at bounding box center [103, 324] width 9 height 9
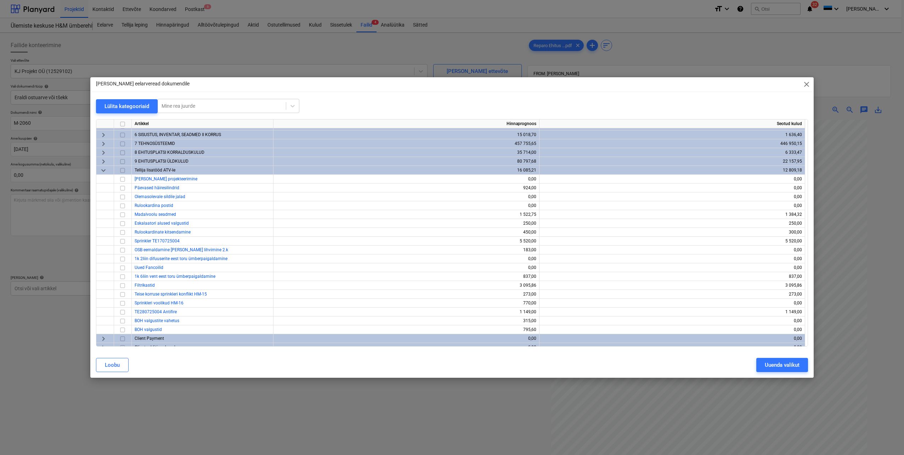
scroll to position [1235, 0]
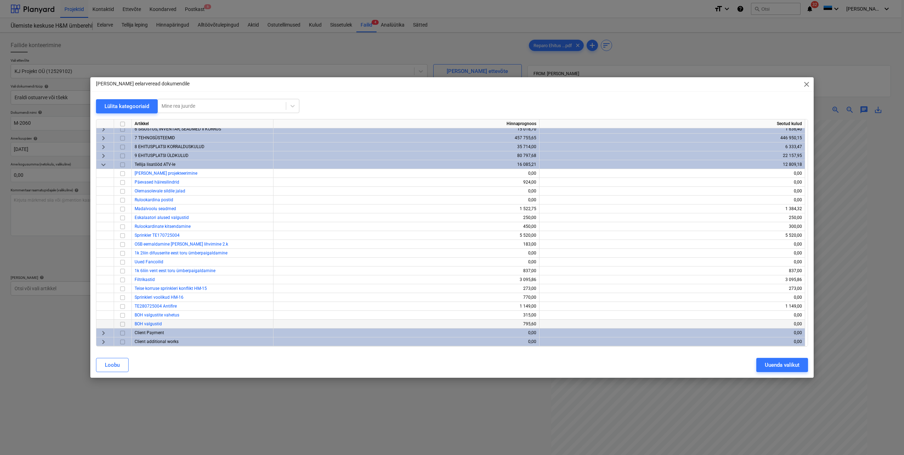
click at [123, 324] on input "checkbox" at bounding box center [122, 324] width 9 height 9
click at [779, 365] on div "Uuenda valikut" at bounding box center [782, 364] width 35 height 9
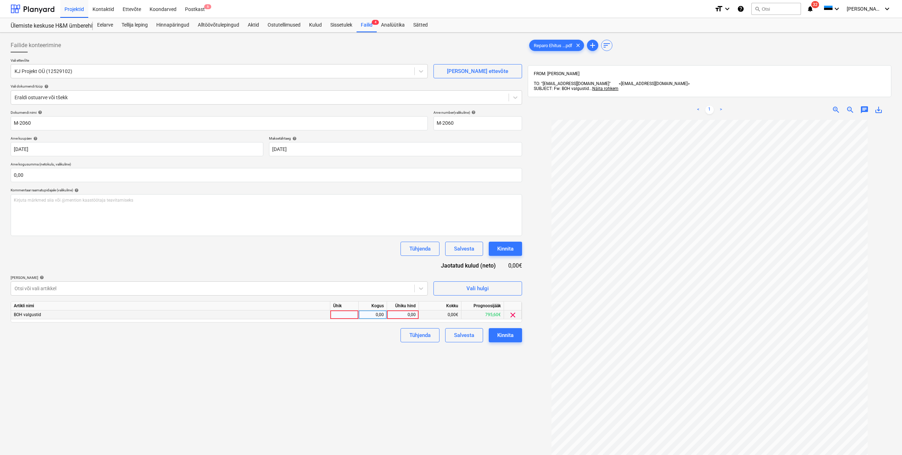
click at [403, 316] on div "0,00" at bounding box center [403, 314] width 26 height 9
type input "795,60"
click at [353, 392] on div "Failide konteerimine Vali ettevõte KJ Projekt OÜ (12529102) [PERSON_NAME] uus e…" at bounding box center [266, 296] width 517 height 522
click at [39, 168] on input "text" at bounding box center [266, 175] width 511 height 14
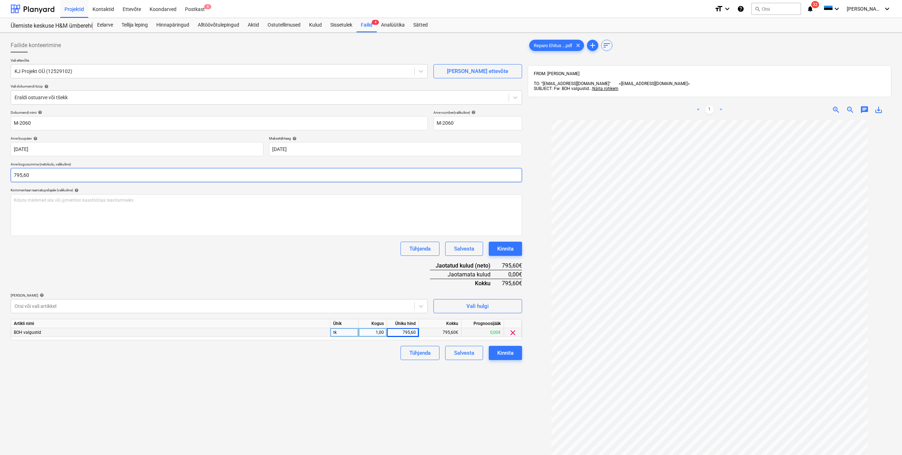
type input "795,60"
click at [205, 416] on div "Failide konteerimine Vali ettevõte KJ Projekt OÜ (12529102) [PERSON_NAME] uus e…" at bounding box center [266, 296] width 517 height 522
click at [506, 355] on div "Kinnita" at bounding box center [505, 352] width 16 height 9
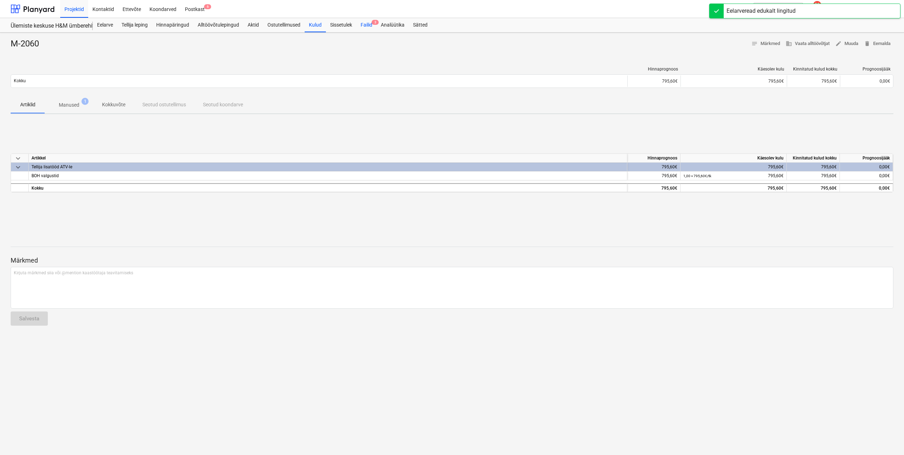
click at [366, 23] on div "Failid 3" at bounding box center [367, 25] width 20 height 14
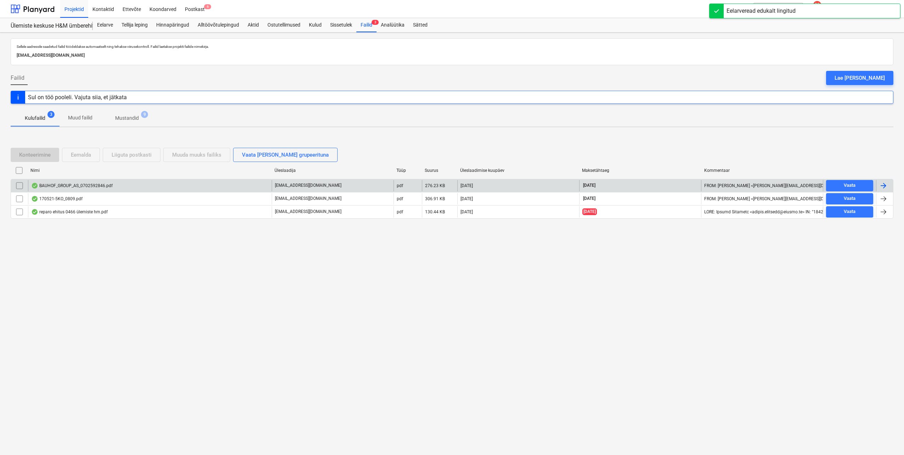
click at [880, 184] on div at bounding box center [884, 185] width 9 height 9
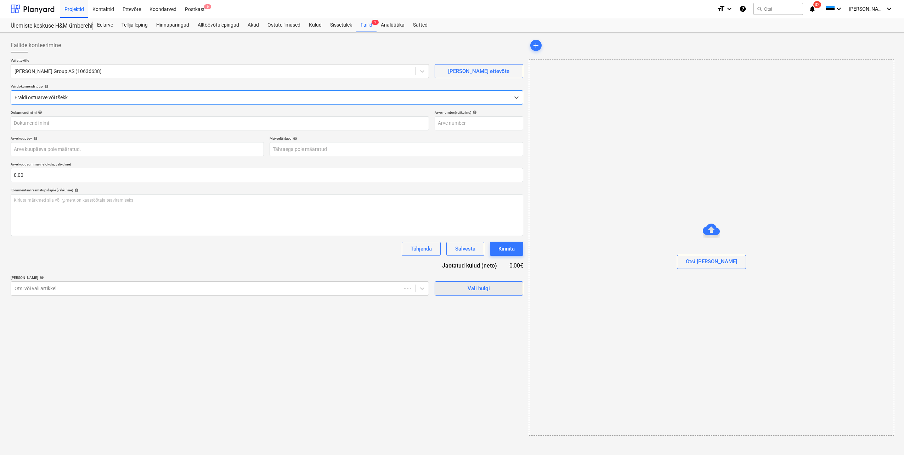
type input "0702592846"
type input "[DATE]"
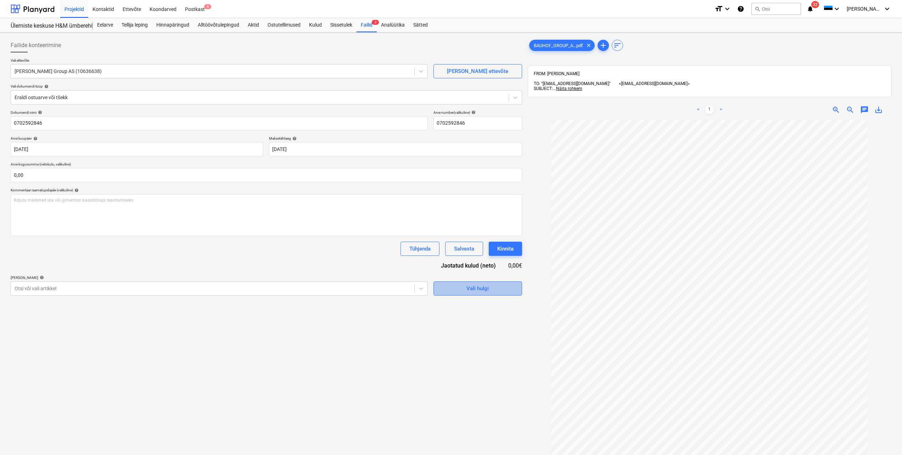
click at [483, 288] on div "Vali hulgi" at bounding box center [477, 288] width 22 height 9
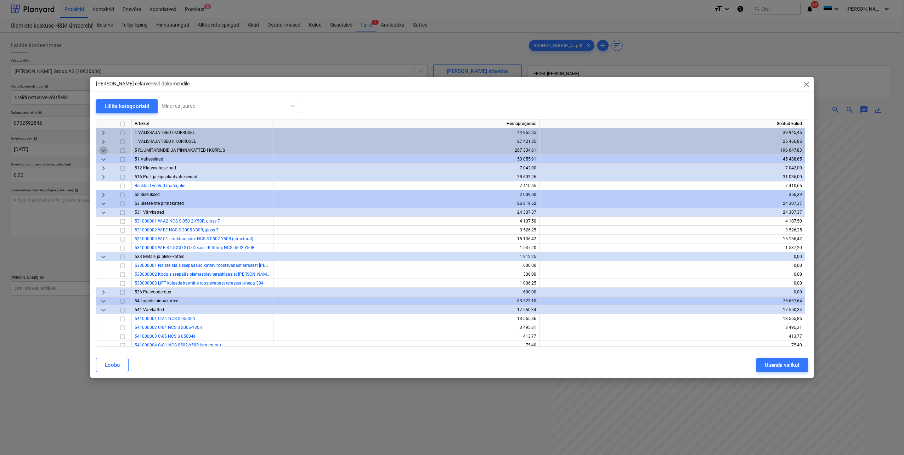
click at [105, 150] on span "keyboard_arrow_down" at bounding box center [103, 150] width 9 height 9
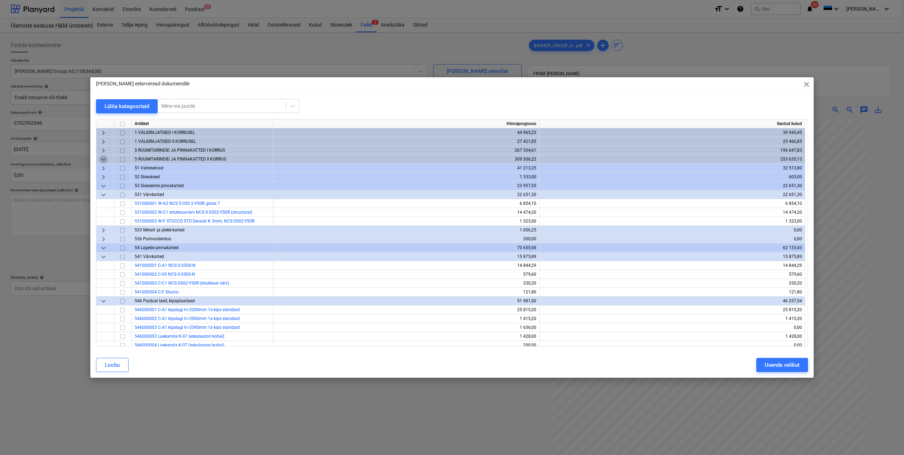
click at [104, 159] on span "keyboard_arrow_down" at bounding box center [103, 159] width 9 height 9
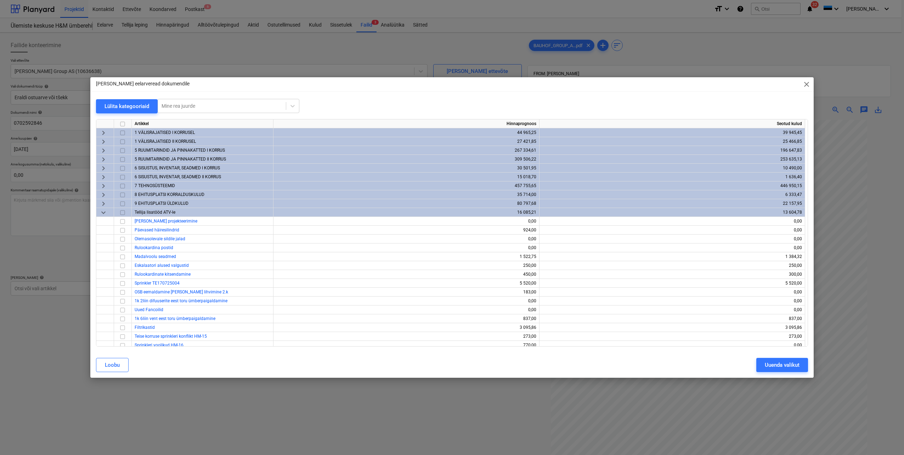
click at [100, 213] on span "keyboard_arrow_down" at bounding box center [103, 212] width 9 height 9
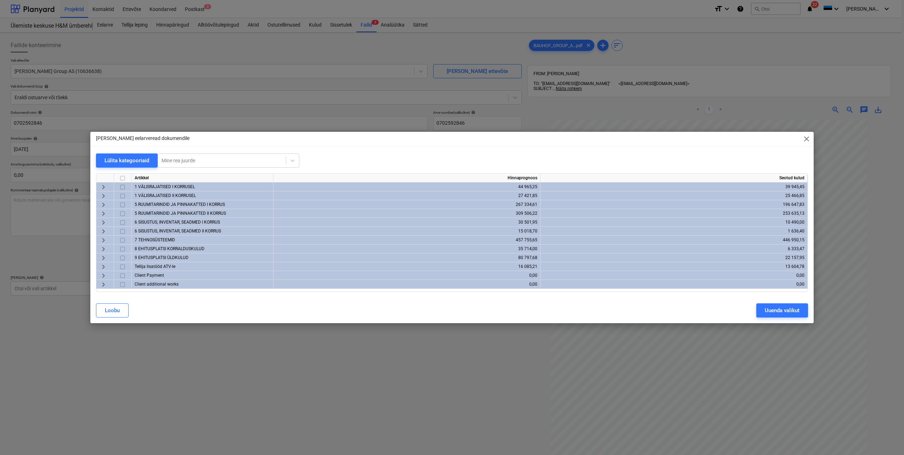
click at [103, 204] on span "keyboard_arrow_right" at bounding box center [103, 205] width 9 height 9
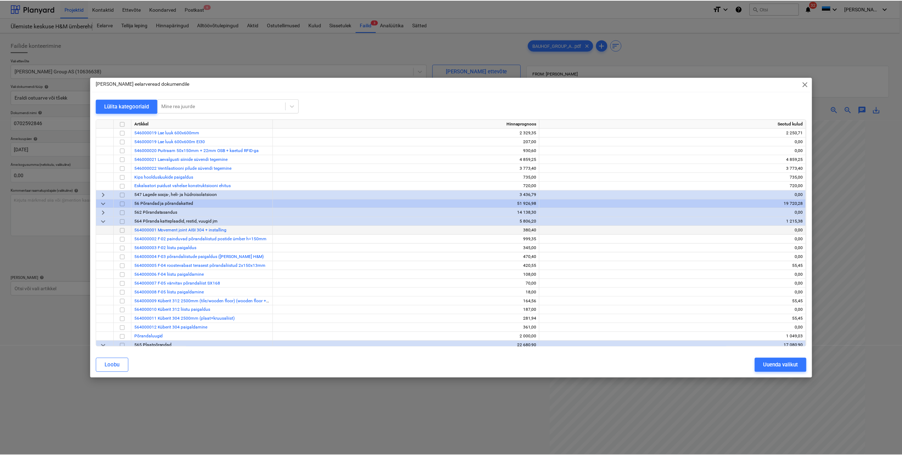
scroll to position [425, 0]
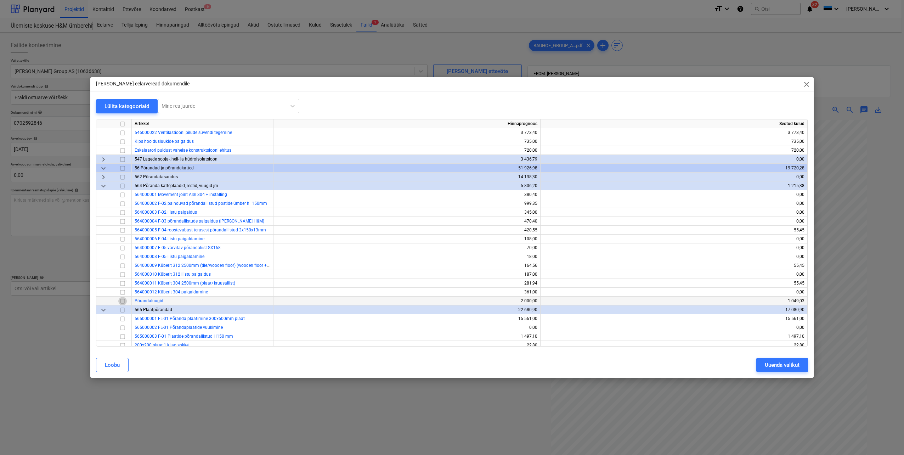
click at [122, 301] on input "checkbox" at bounding box center [122, 301] width 9 height 9
click at [774, 364] on div "Uuenda valikut" at bounding box center [782, 364] width 35 height 9
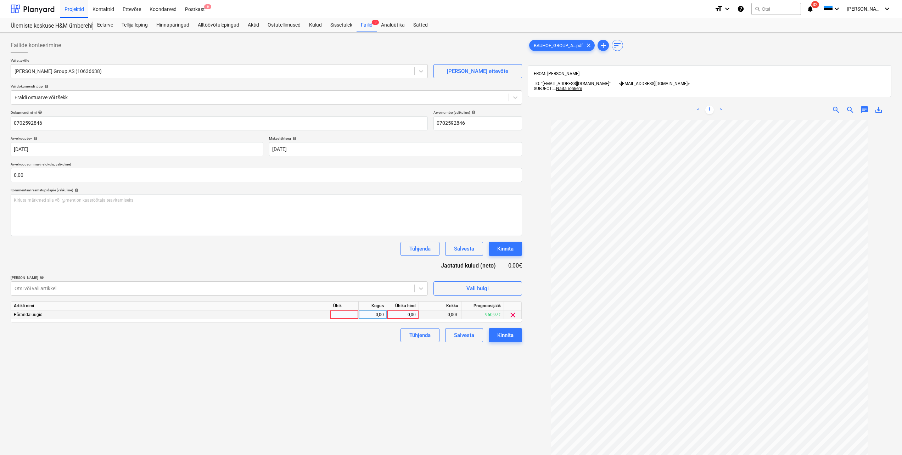
click at [380, 313] on div "0,00" at bounding box center [373, 314] width 22 height 9
type input "1"
click at [400, 316] on div "0,00" at bounding box center [403, 314] width 26 height 9
type input "938,46"
click at [433, 394] on div "Failide konteerimine Vali ettevõte [PERSON_NAME] Group AS (10636638) [PERSON_NA…" at bounding box center [266, 296] width 517 height 522
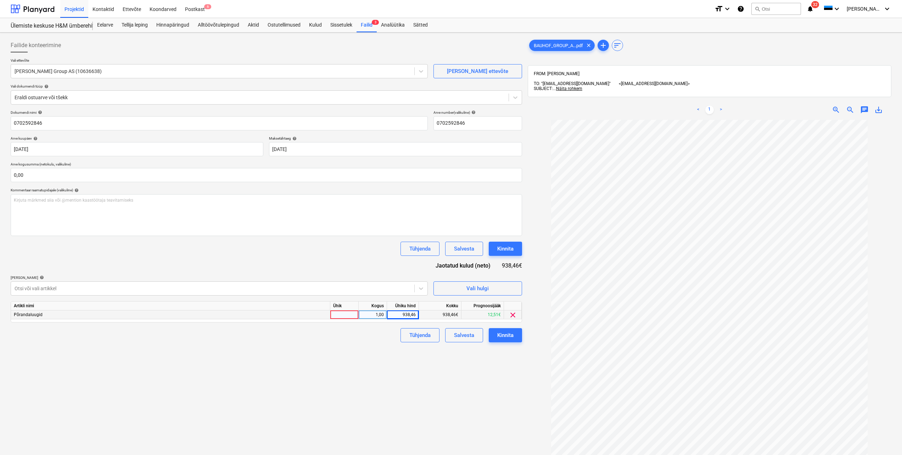
click at [353, 316] on div at bounding box center [344, 314] width 28 height 9
type input "tk"
click at [361, 366] on div "Failide konteerimine Vali ettevõte [PERSON_NAME] Group AS (10636638) [PERSON_NA…" at bounding box center [266, 296] width 517 height 522
click at [100, 176] on input "text" at bounding box center [266, 175] width 511 height 14
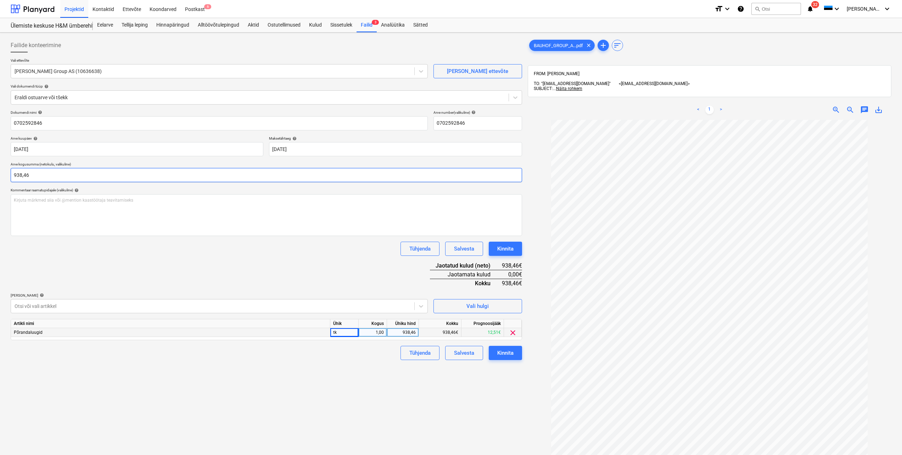
type input "938,46"
click at [247, 397] on div "Failide konteerimine Vali ettevõte [PERSON_NAME] Group AS (10636638) [PERSON_NA…" at bounding box center [266, 296] width 517 height 522
click at [504, 359] on button "Kinnita" at bounding box center [505, 353] width 33 height 14
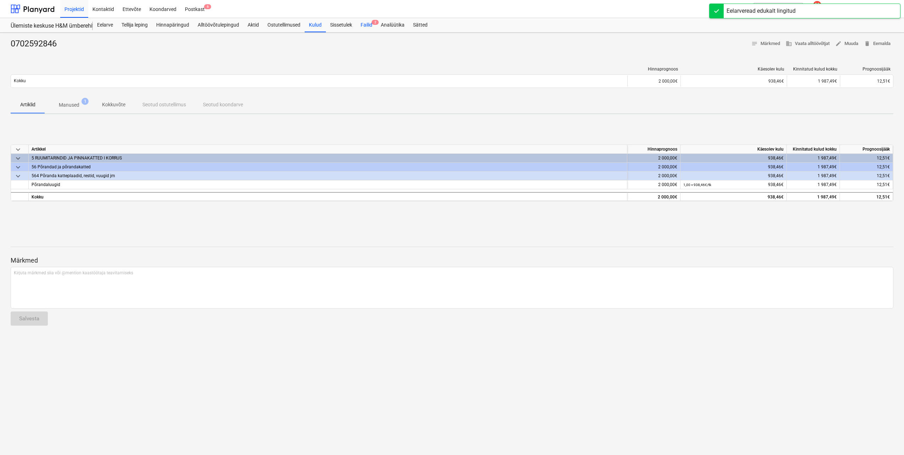
click at [371, 20] on div "Failid 2" at bounding box center [367, 25] width 20 height 14
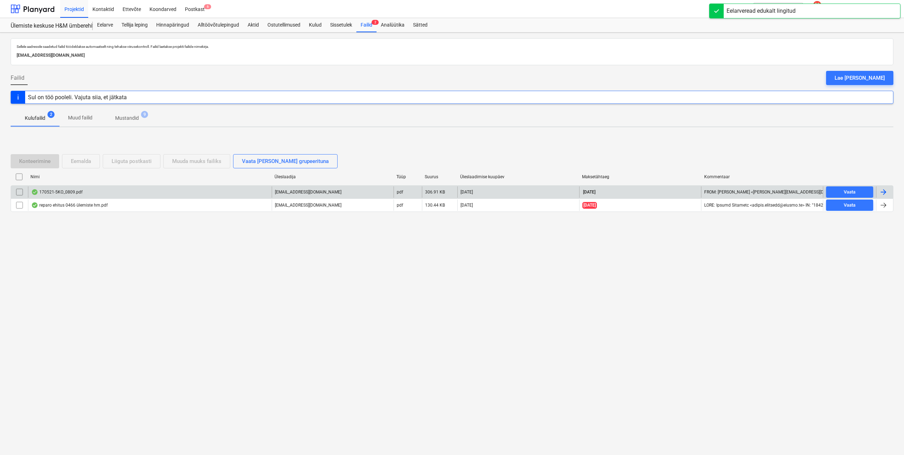
click at [883, 191] on div at bounding box center [884, 192] width 9 height 9
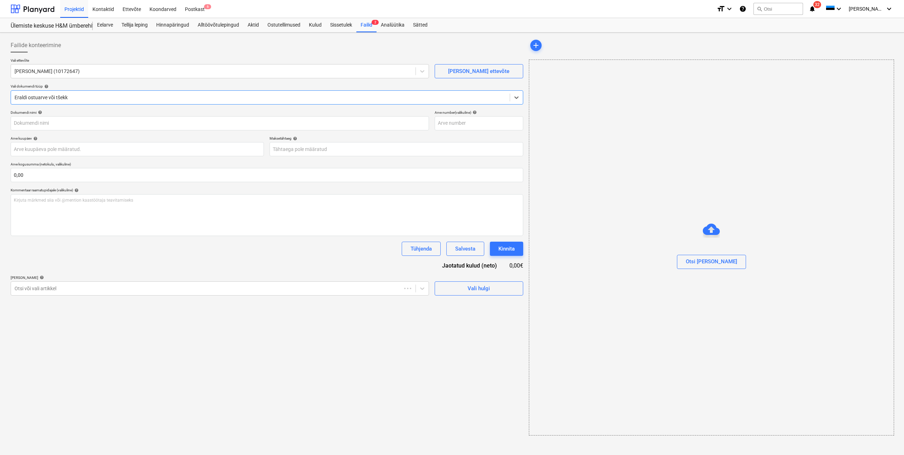
type input "170521-5KO"
type input "[DATE]"
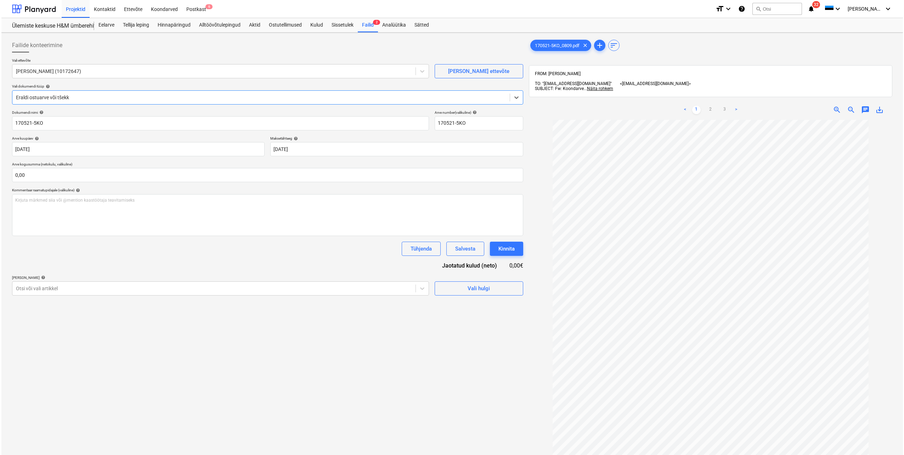
scroll to position [14, 0]
click at [106, 27] on div "Eelarve" at bounding box center [105, 25] width 24 height 14
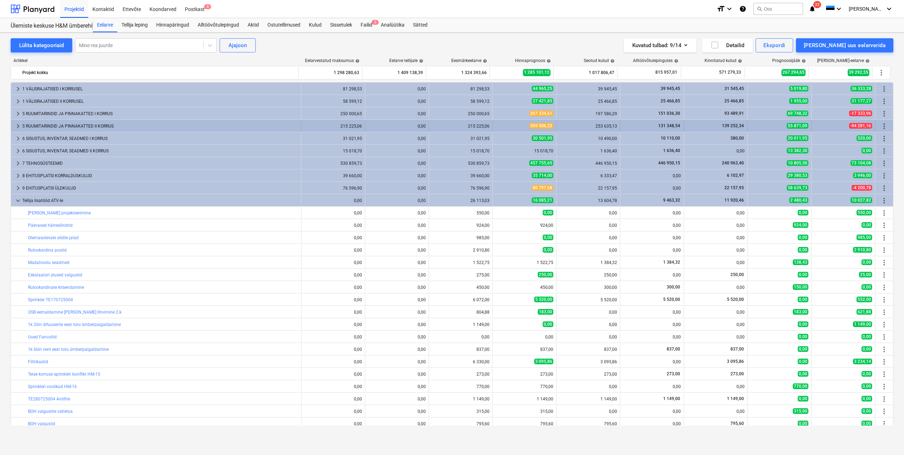
click at [17, 126] on span "keyboard_arrow_right" at bounding box center [18, 126] width 9 height 9
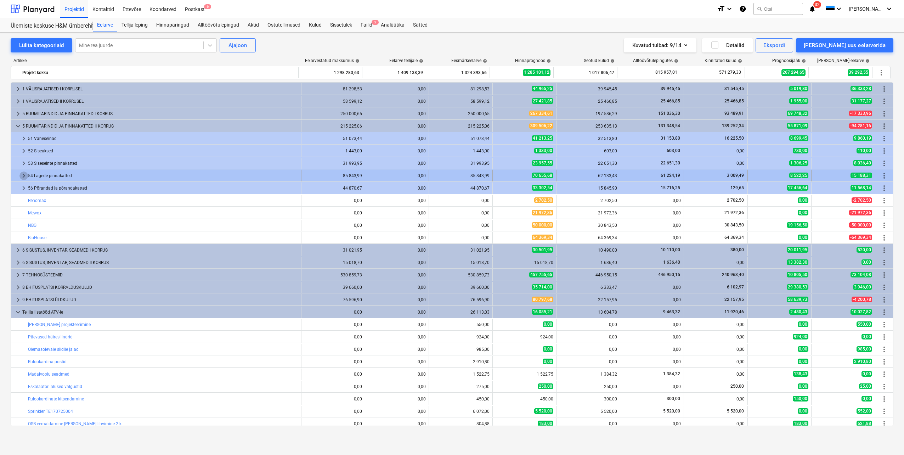
click at [25, 175] on span "keyboard_arrow_right" at bounding box center [23, 176] width 9 height 9
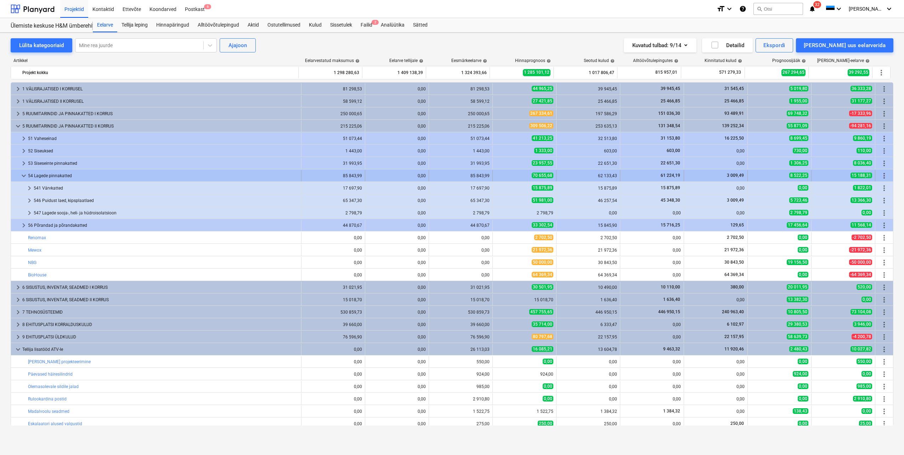
click at [880, 175] on span "more_vert" at bounding box center [884, 176] width 9 height 9
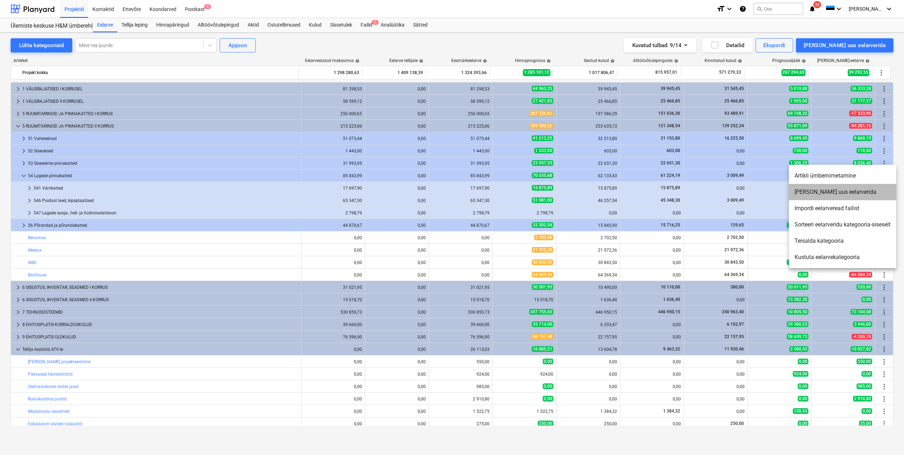
click at [846, 192] on li "[PERSON_NAME] uus eelarverida" at bounding box center [842, 192] width 107 height 16
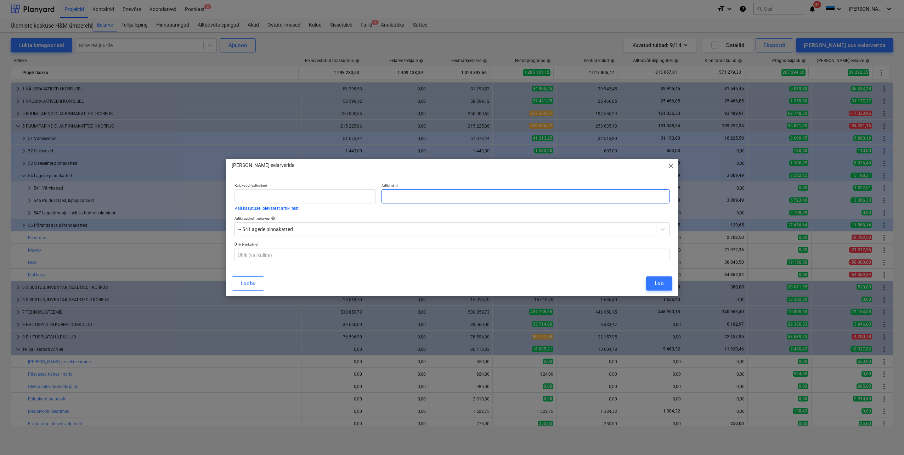
click at [417, 195] on input "text" at bounding box center [526, 196] width 288 height 14
type input "Pahtlinäpp"
click at [658, 282] on div "Loo" at bounding box center [659, 283] width 9 height 9
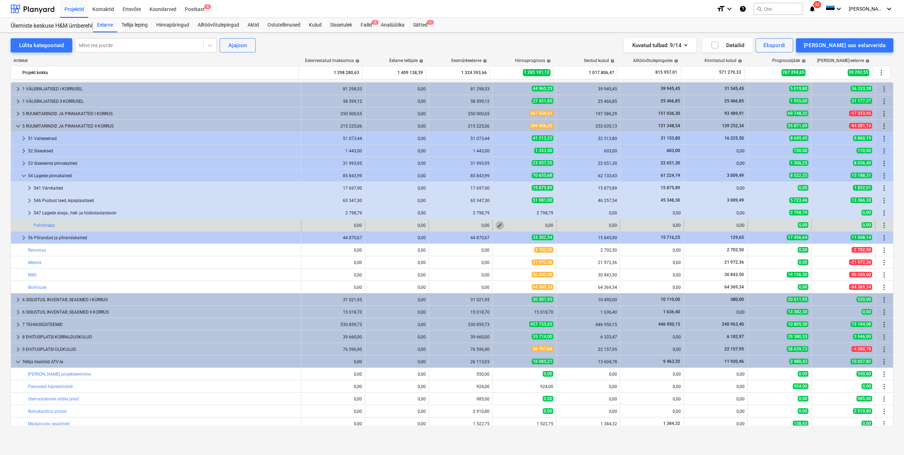
click at [498, 226] on span "edit" at bounding box center [500, 226] width 6 height 6
type textarea "x"
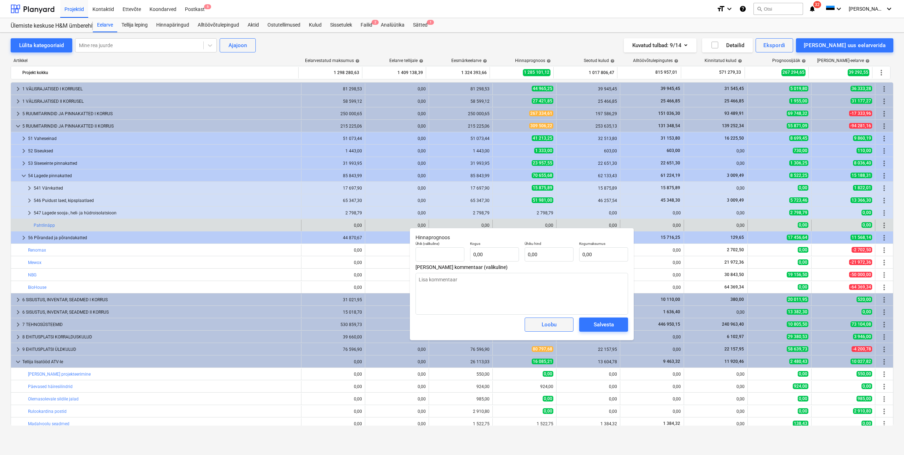
click at [554, 325] on div "Loobu" at bounding box center [549, 324] width 15 height 9
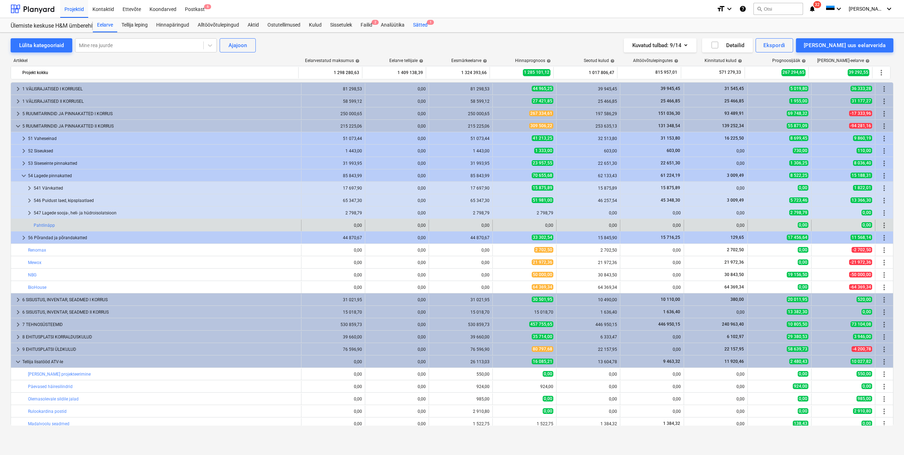
click at [421, 27] on div "Sätted 1" at bounding box center [420, 25] width 23 height 14
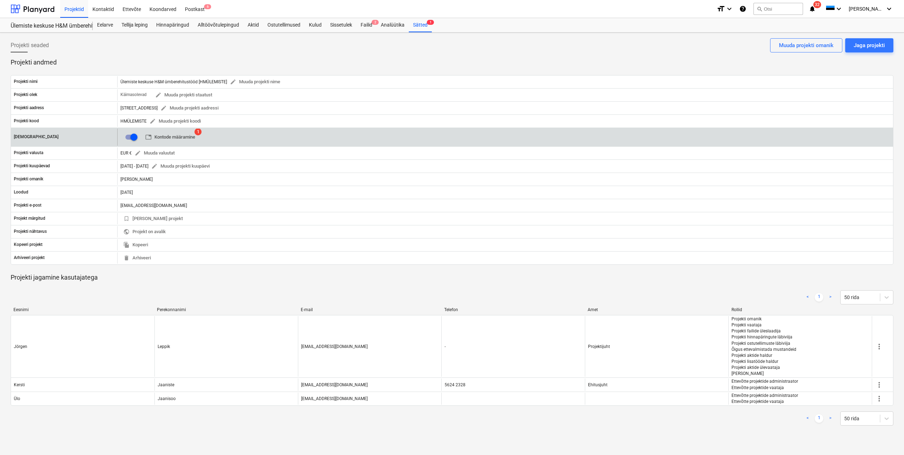
click at [186, 139] on span "table Kontode määramine" at bounding box center [170, 137] width 50 height 8
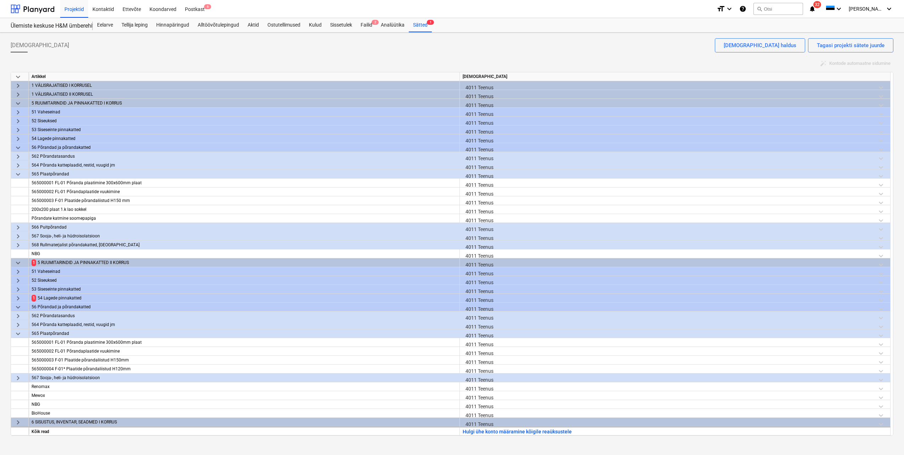
click at [19, 297] on span "keyboard_arrow_right" at bounding box center [18, 298] width 9 height 9
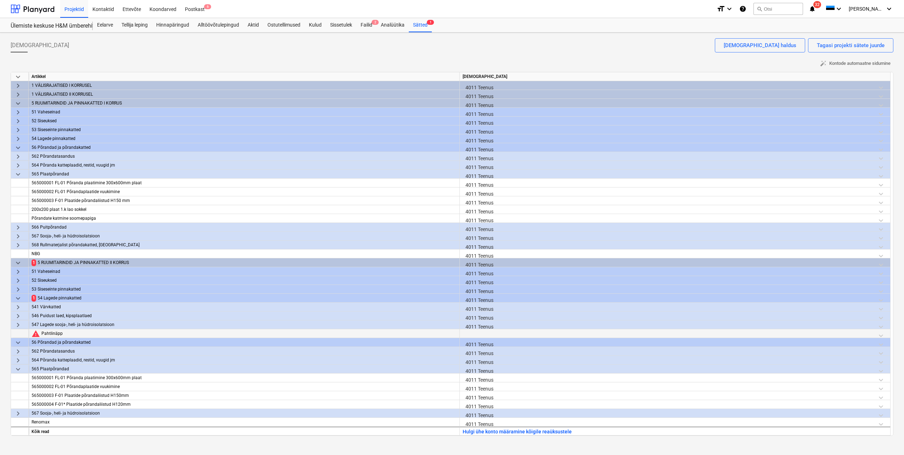
click at [474, 332] on div at bounding box center [675, 335] width 425 height 12
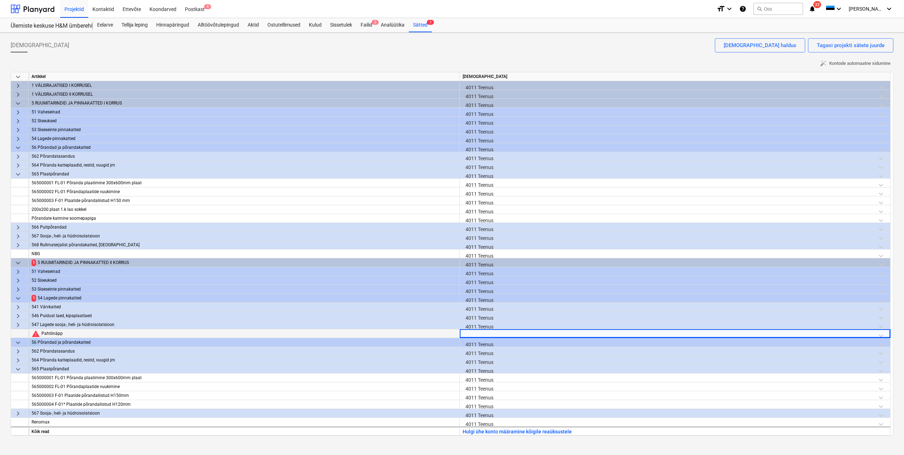
click at [474, 332] on div at bounding box center [675, 335] width 425 height 12
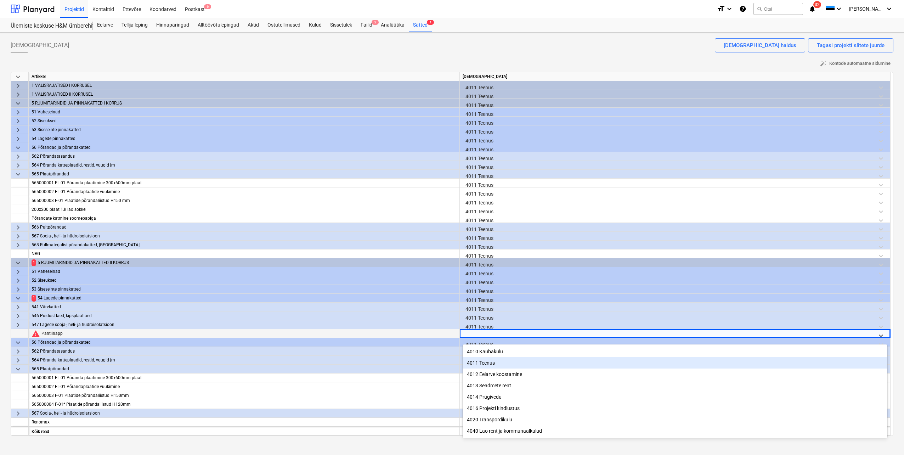
click at [481, 363] on div "4011 Teenus" at bounding box center [675, 362] width 425 height 11
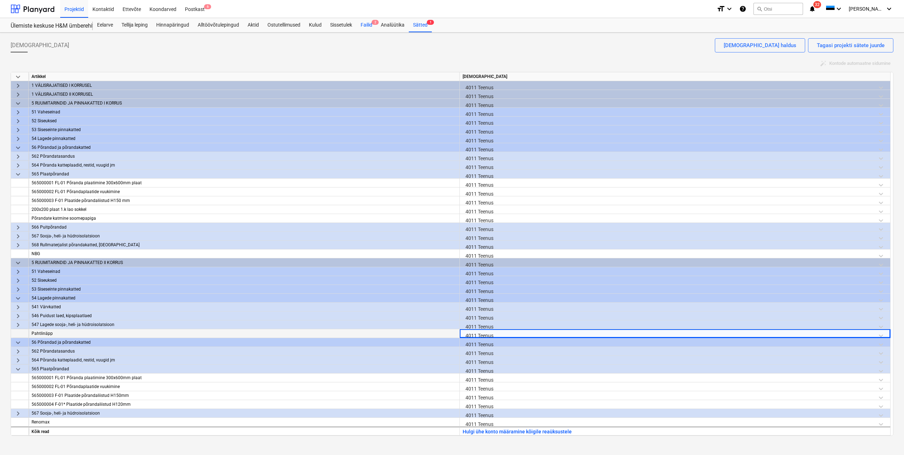
click at [368, 25] on div "Failid 2" at bounding box center [367, 25] width 20 height 14
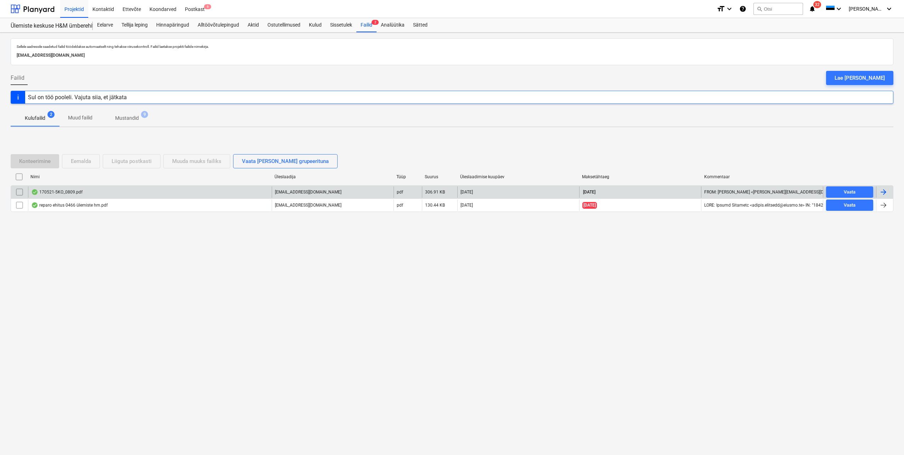
click at [888, 192] on div at bounding box center [884, 191] width 17 height 11
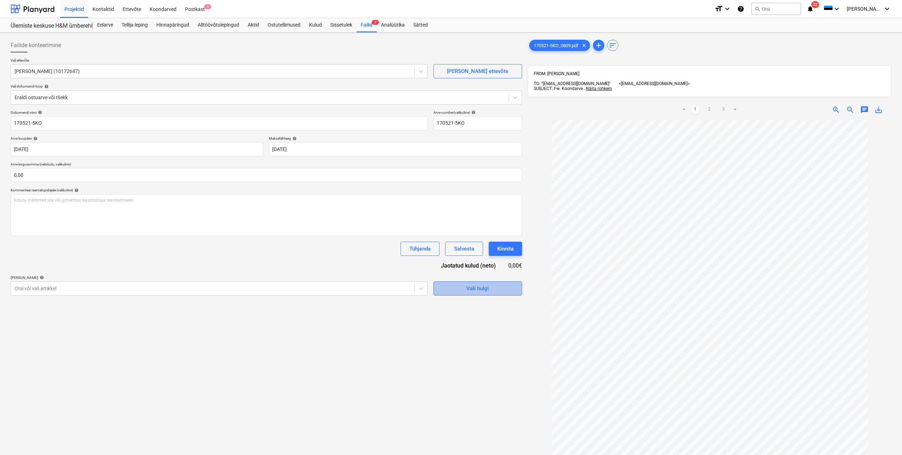
click at [488, 288] on div "Vali hulgi" at bounding box center [477, 288] width 22 height 9
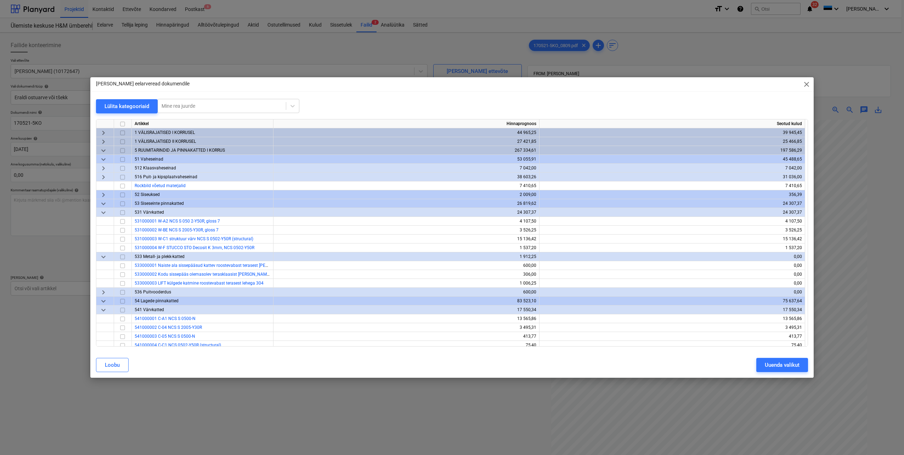
click at [104, 152] on span "keyboard_arrow_down" at bounding box center [103, 150] width 9 height 9
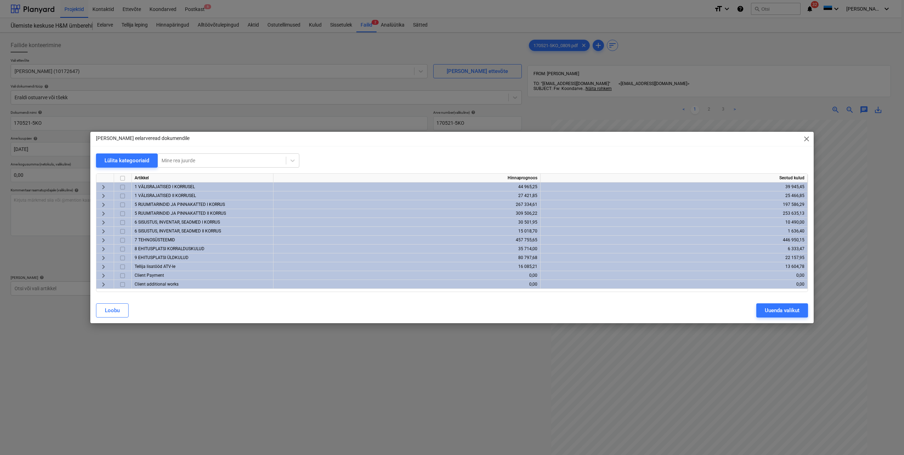
click at [93, 215] on div "Lülita kategooriaid Mine rea juurde Artikkel Hinnaprognoos Seotud kulud keyboar…" at bounding box center [452, 225] width 724 height 145
click at [101, 214] on span "keyboard_arrow_right" at bounding box center [103, 213] width 9 height 9
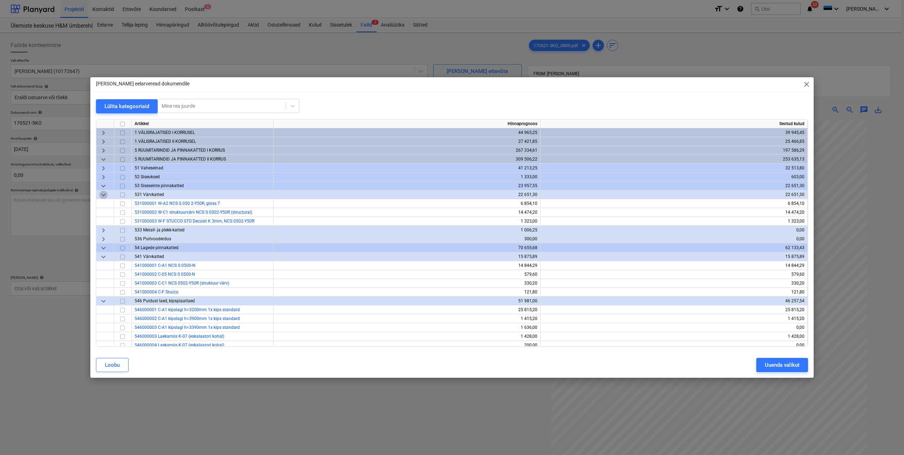
click at [103, 195] on span "keyboard_arrow_down" at bounding box center [103, 195] width 9 height 9
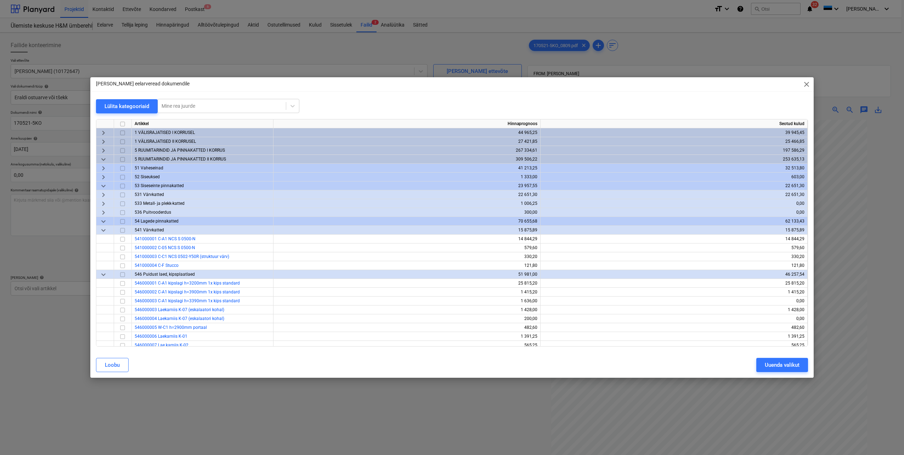
click at [101, 185] on span "keyboard_arrow_down" at bounding box center [103, 186] width 9 height 9
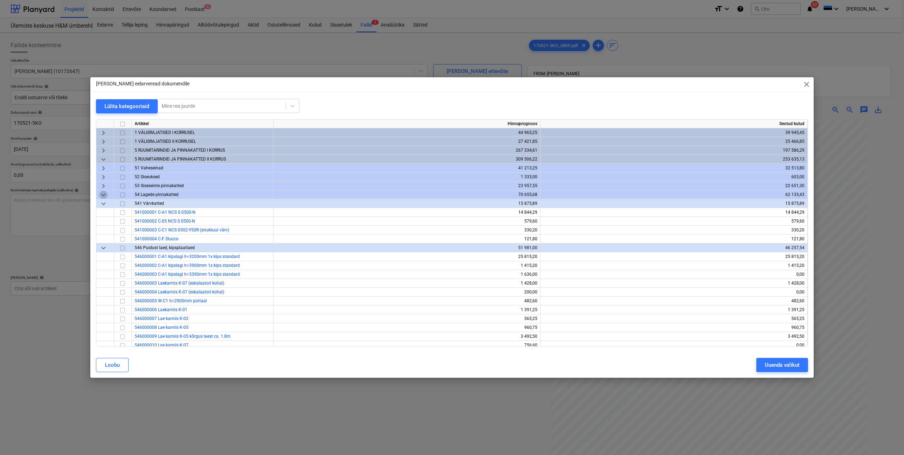
click at [105, 196] on span "keyboard_arrow_down" at bounding box center [103, 195] width 9 height 9
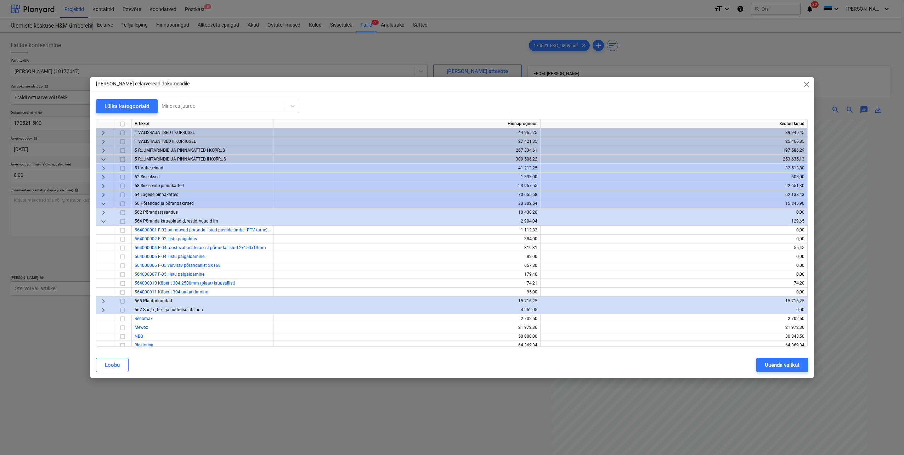
click at [105, 196] on span "keyboard_arrow_right" at bounding box center [103, 195] width 9 height 9
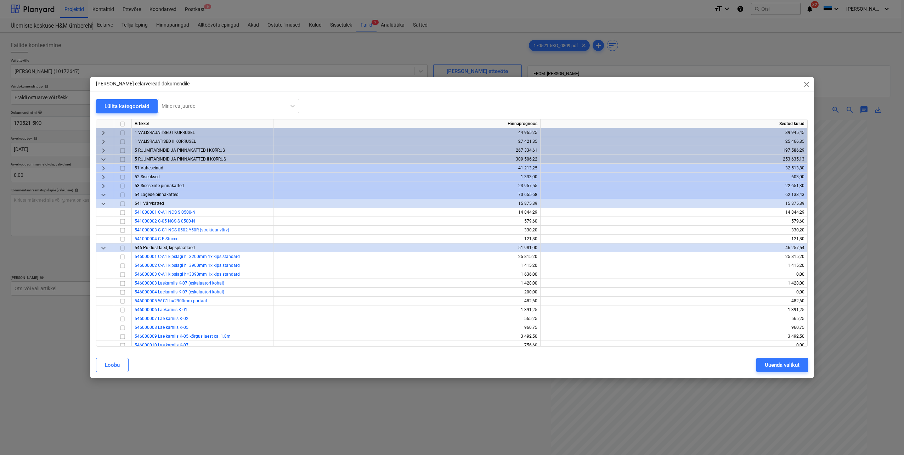
click at [102, 248] on span "keyboard_arrow_down" at bounding box center [103, 248] width 9 height 9
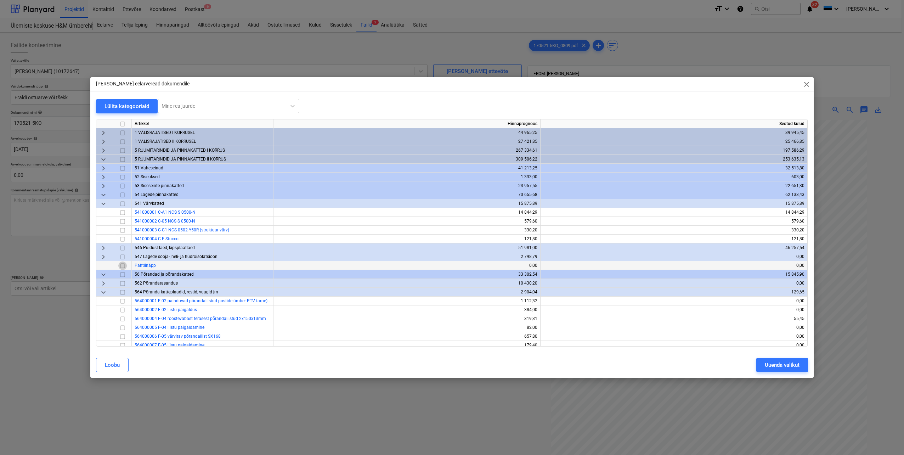
click at [121, 267] on input "checkbox" at bounding box center [122, 266] width 9 height 9
click at [766, 365] on div "Uuenda valikut" at bounding box center [782, 364] width 35 height 9
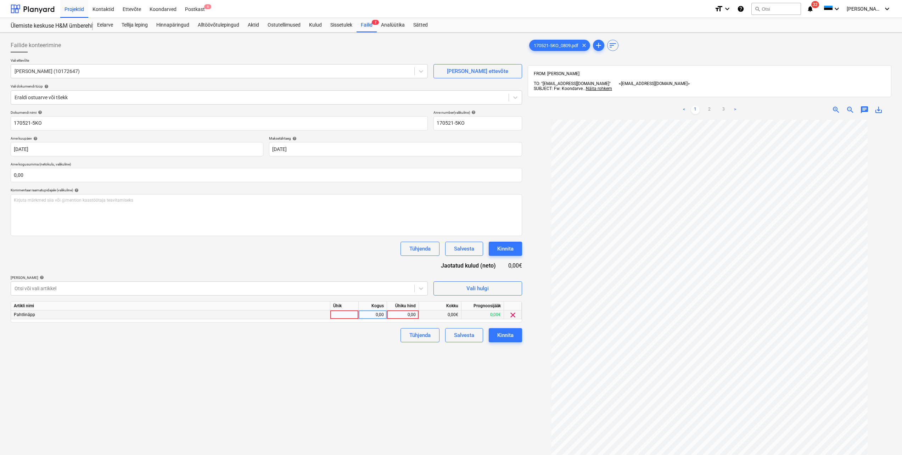
click at [352, 316] on div at bounding box center [344, 314] width 28 height 9
type input "tk"
click at [403, 313] on div "0,00" at bounding box center [403, 314] width 26 height 9
type input "693,10"
click at [392, 377] on div "Failide konteerimine Vali ettevõte [PERSON_NAME] (10172647) [PERSON_NAME] uus e…" at bounding box center [266, 296] width 517 height 522
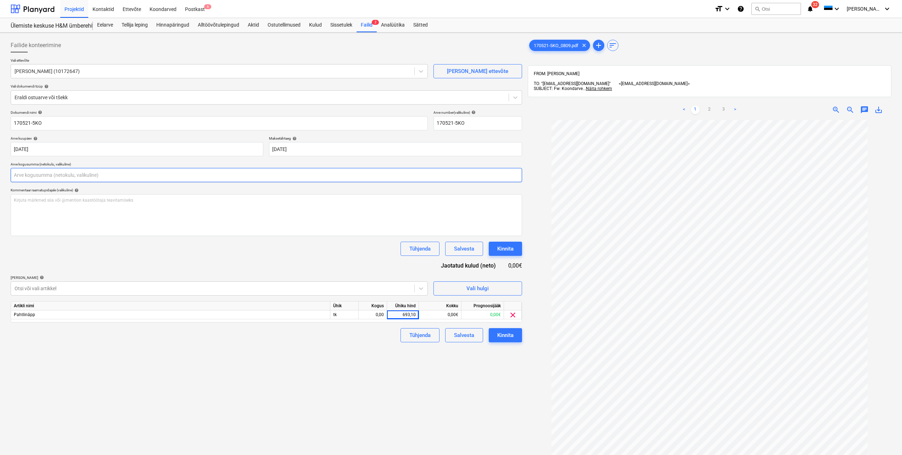
click at [142, 176] on input "text" at bounding box center [266, 175] width 511 height 14
click at [100, 172] on input "text" at bounding box center [266, 175] width 511 height 14
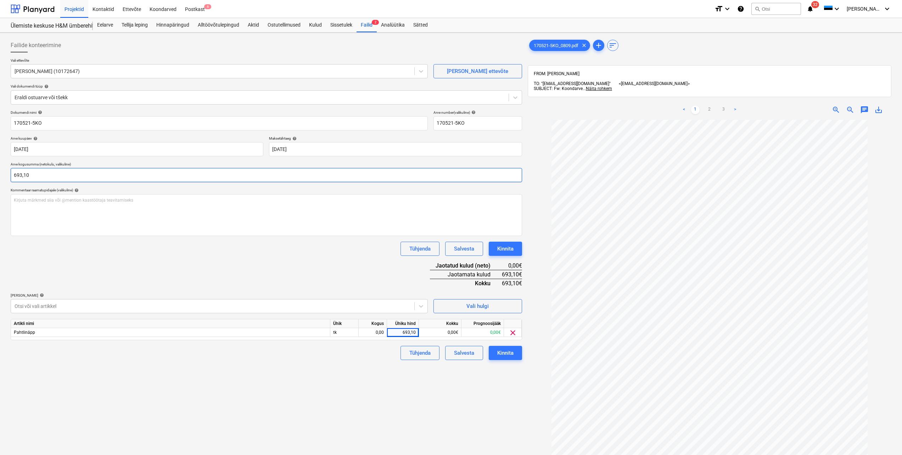
type input "693,10"
click at [279, 399] on div "Failide konteerimine Vali ettevõte [PERSON_NAME] (10172647) [PERSON_NAME] uus e…" at bounding box center [266, 296] width 517 height 522
click at [369, 334] on div "0,00" at bounding box center [373, 332] width 22 height 9
type input "1"
click at [355, 411] on div "Failide konteerimine Vali ettevõte [PERSON_NAME] (10172647) [PERSON_NAME] uus e…" at bounding box center [266, 296] width 517 height 522
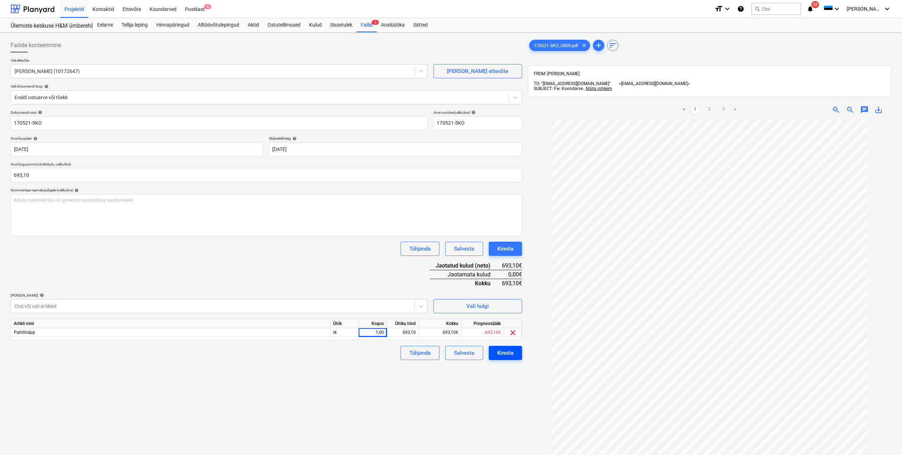
click at [509, 352] on div "Kinnita" at bounding box center [505, 352] width 16 height 9
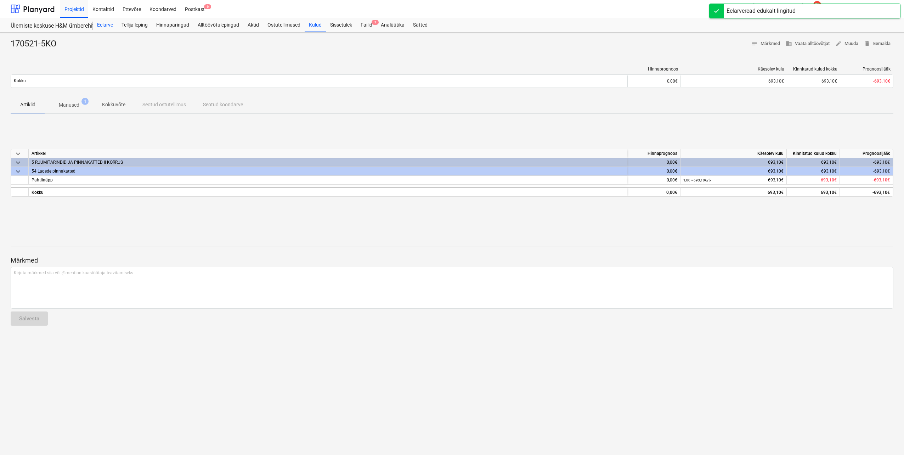
click at [103, 23] on div "Eelarve" at bounding box center [105, 25] width 24 height 14
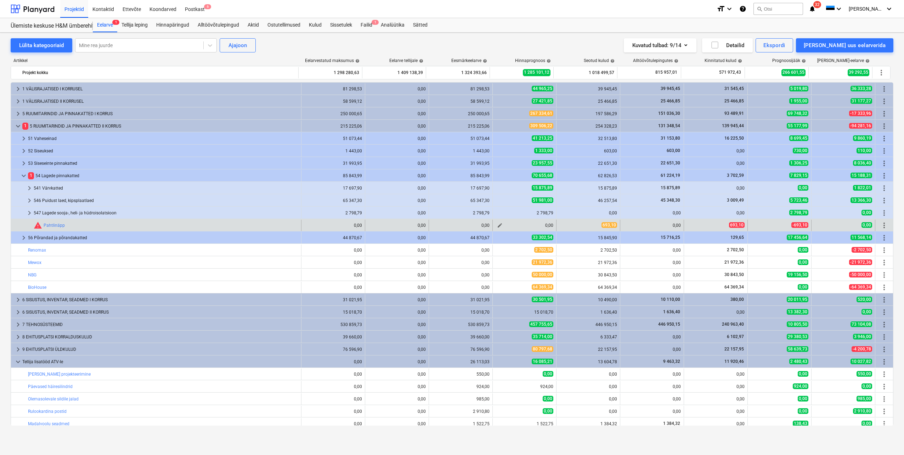
click at [499, 224] on span "edit" at bounding box center [500, 226] width 6 height 6
type textarea "x"
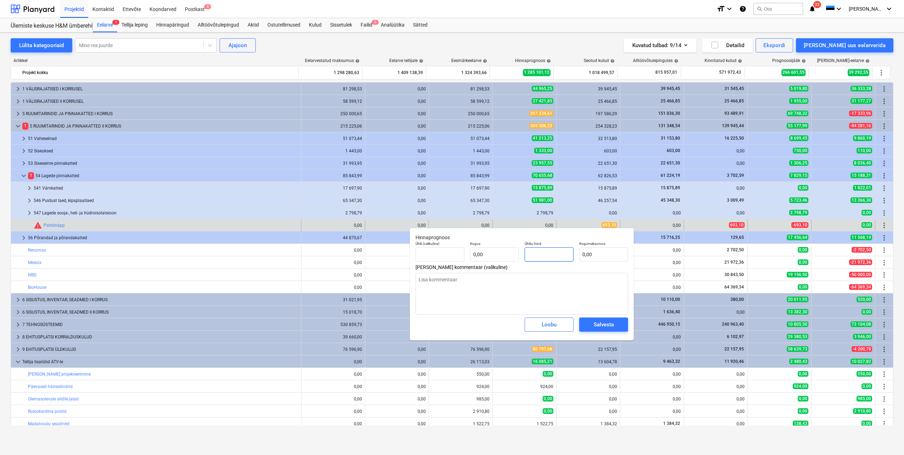
click at [547, 253] on input "text" at bounding box center [549, 254] width 49 height 14
type textarea "x"
type input "tk"
type input "8"
type input "1,00"
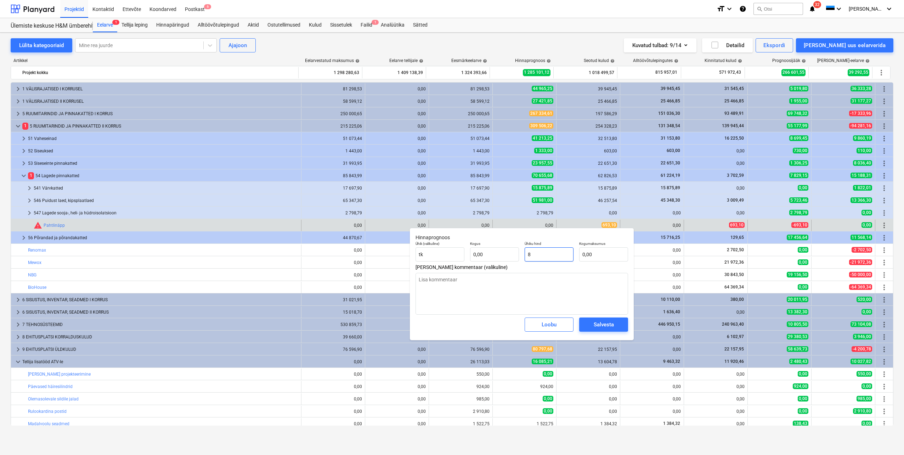
type input "8,00"
type textarea "x"
type input "80"
type input "80,00"
type textarea "x"
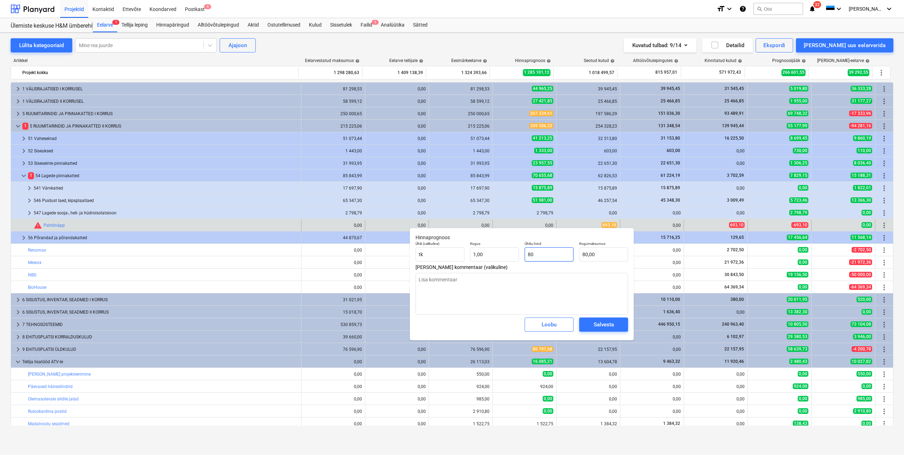
type input "800"
type input "800,00"
type input "800"
type textarea "x"
type input "800,00"
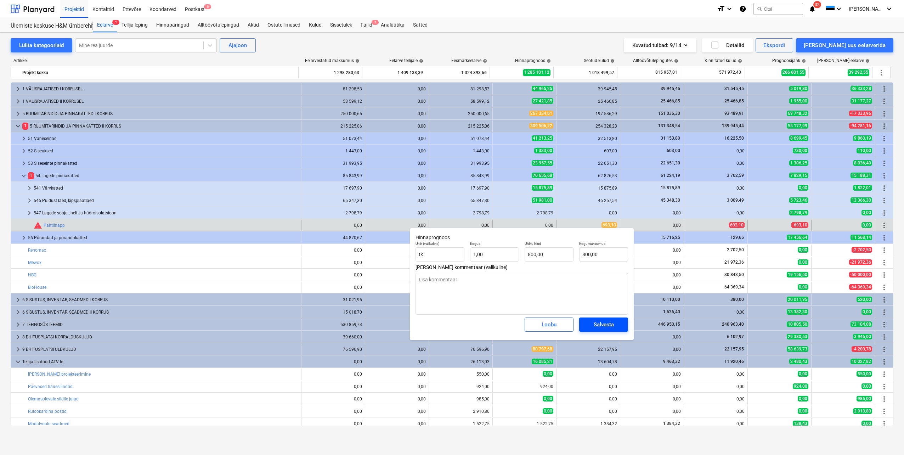
click at [603, 329] on div "Salvesta" at bounding box center [604, 324] width 20 height 9
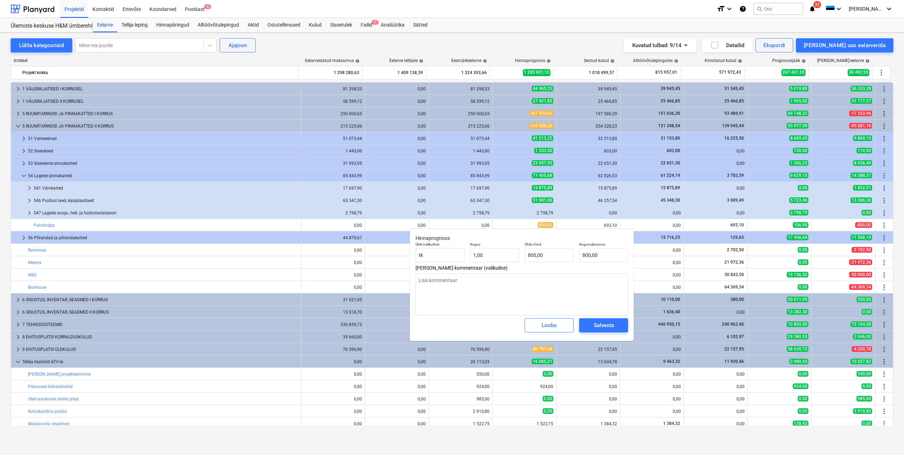
type textarea "x"
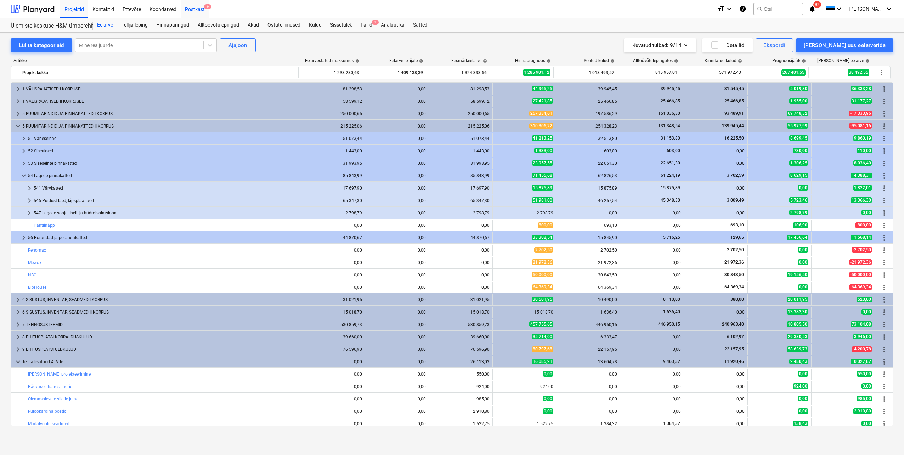
click at [194, 9] on div "Postkast 6" at bounding box center [195, 9] width 28 height 18
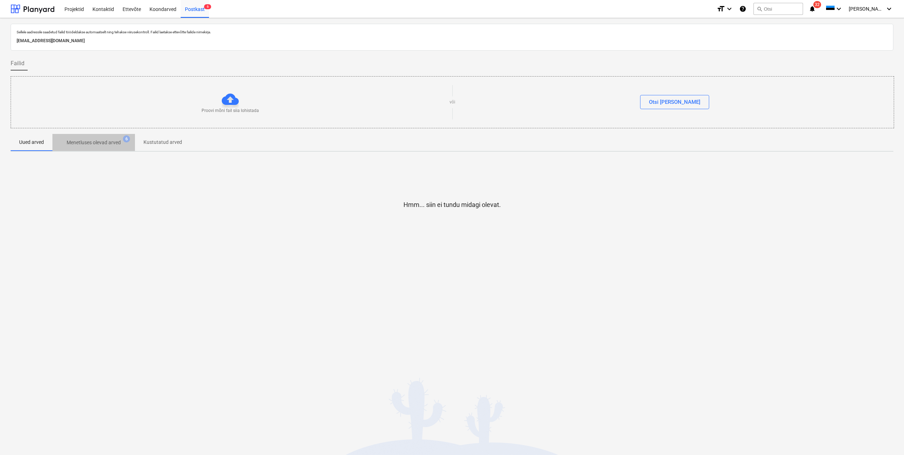
click at [100, 144] on p "Menetluses olevad arved" at bounding box center [94, 142] width 54 height 7
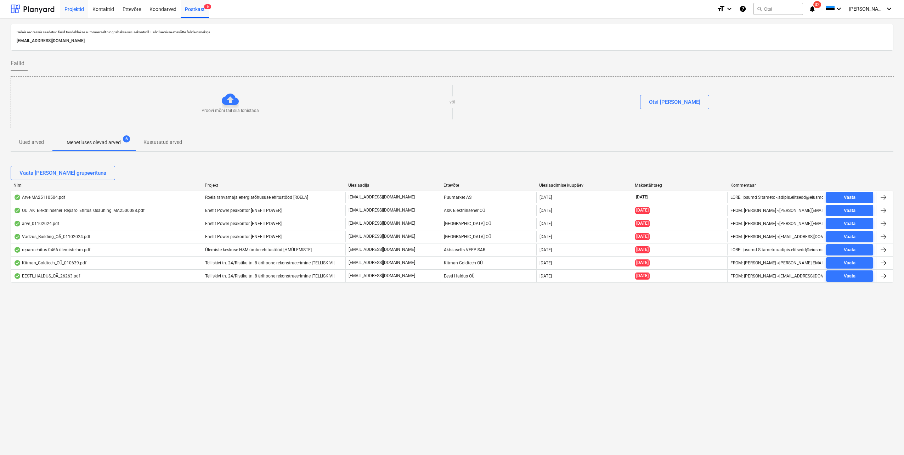
click at [73, 9] on div "Projektid" at bounding box center [74, 9] width 28 height 18
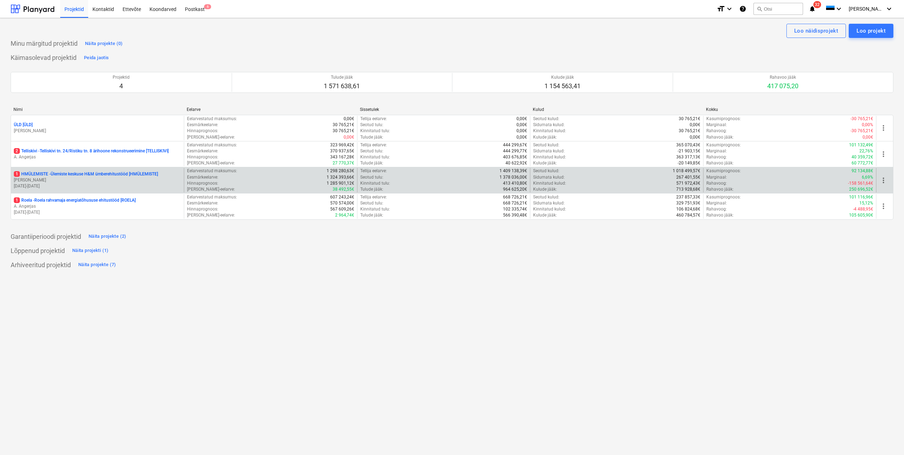
click at [90, 179] on p "[PERSON_NAME]" at bounding box center [97, 180] width 167 height 6
